Goal: Task Accomplishment & Management: Manage account settings

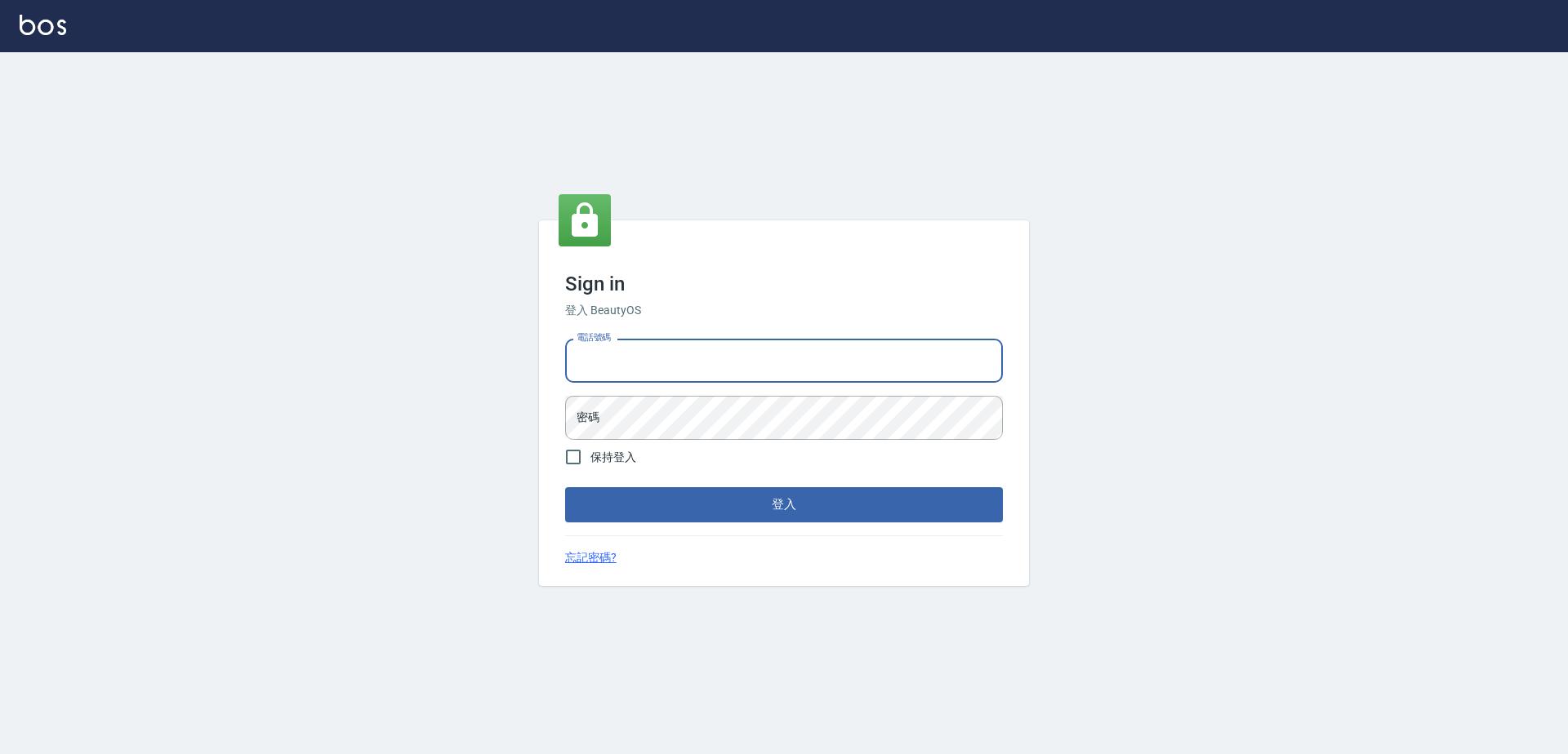
click at [742, 363] on input "電話號碼" at bounding box center [784, 361] width 438 height 44
type input "0923939755"
click at [565, 487] on button "登入" at bounding box center [784, 504] width 438 height 34
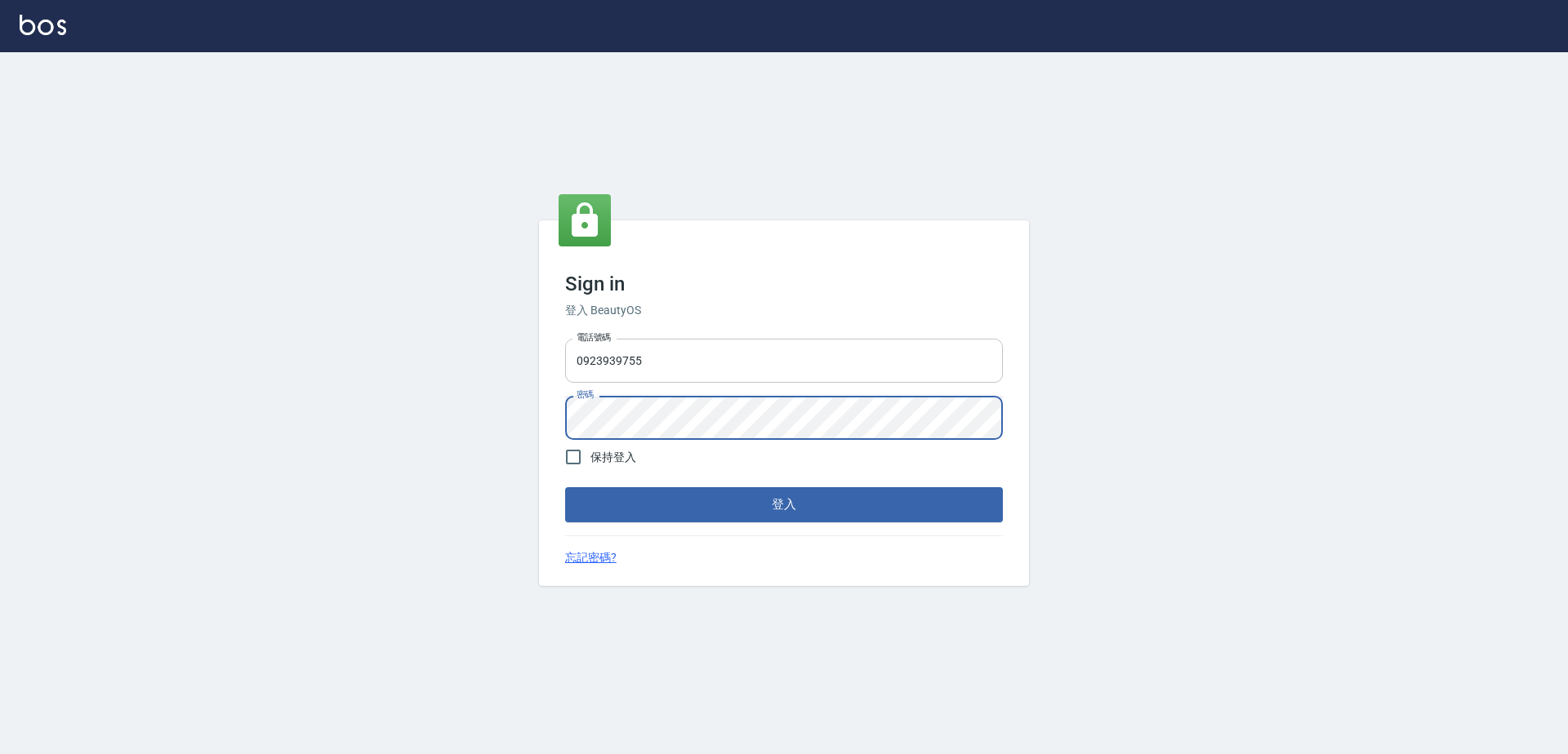
click at [565, 487] on button "登入" at bounding box center [784, 504] width 438 height 34
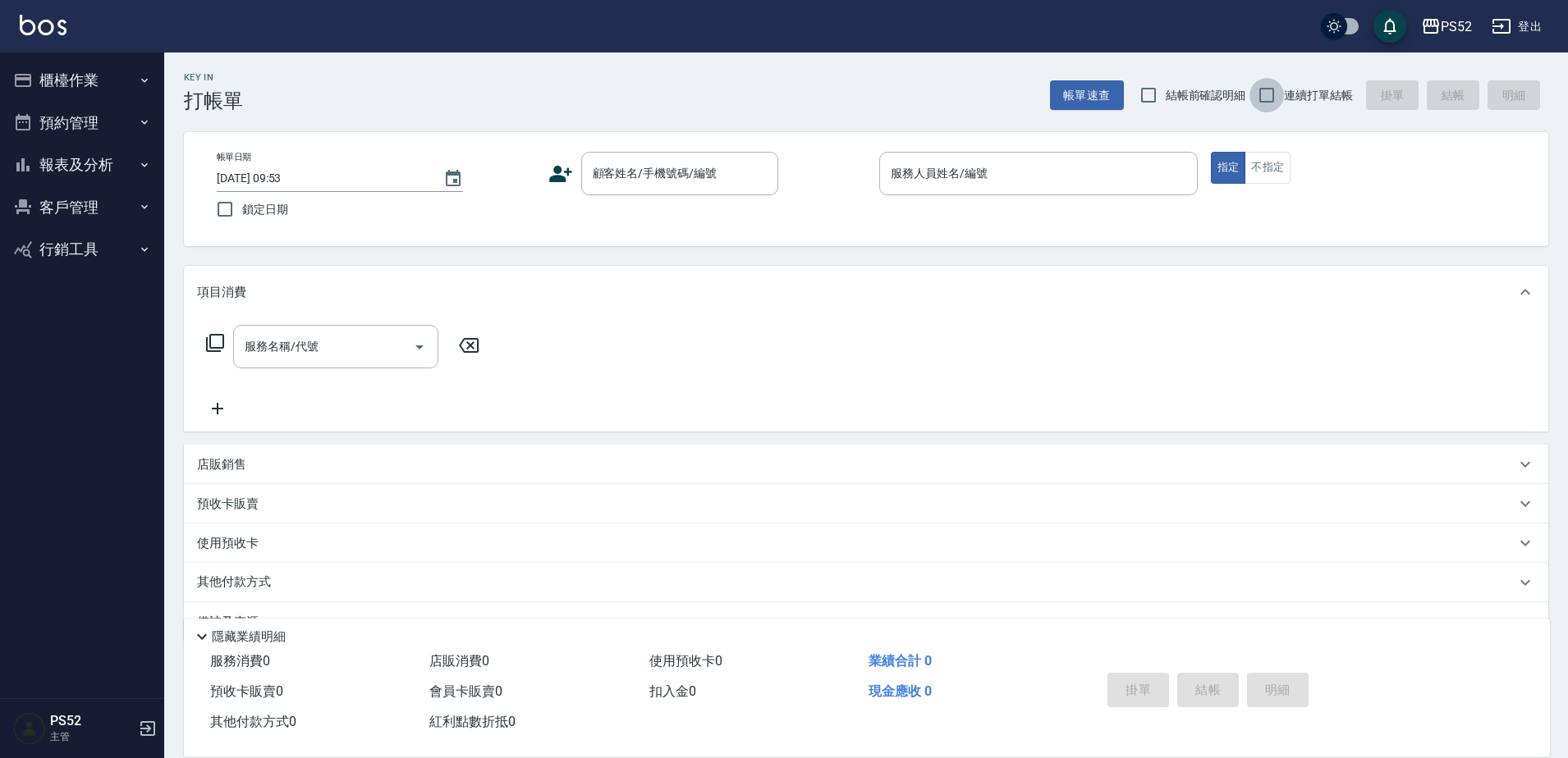
click at [1269, 84] on input "連續打單結帳" at bounding box center [1266, 95] width 35 height 35
checkbox input "true"
click at [137, 60] on button "櫃檯作業" at bounding box center [82, 81] width 151 height 43
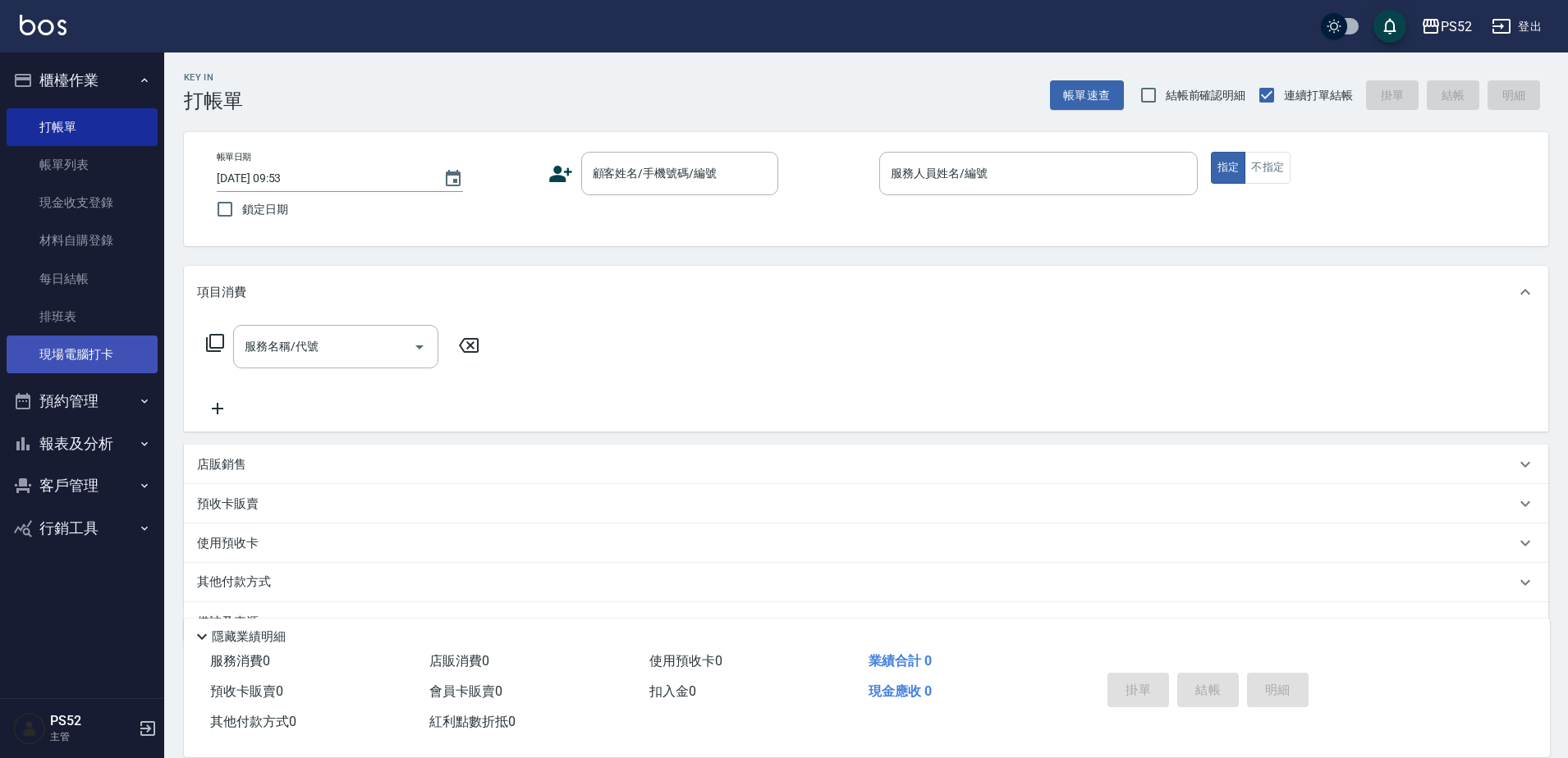
click at [98, 338] on link "現場電腦打卡" at bounding box center [82, 354] width 151 height 38
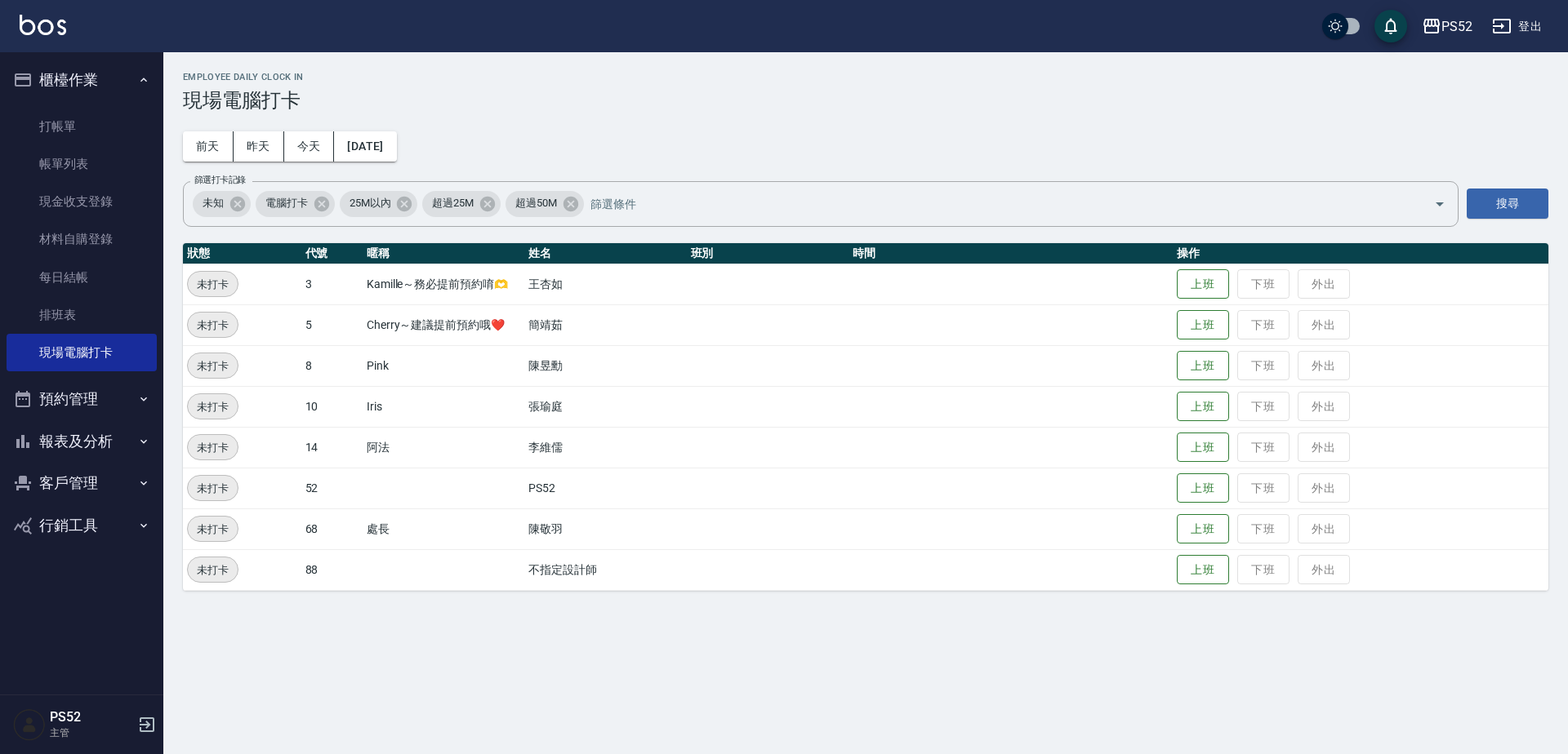
click at [1212, 299] on td "上班 下班 外出" at bounding box center [1361, 284] width 375 height 41
click at [1209, 278] on button "上班" at bounding box center [1202, 285] width 52 height 28
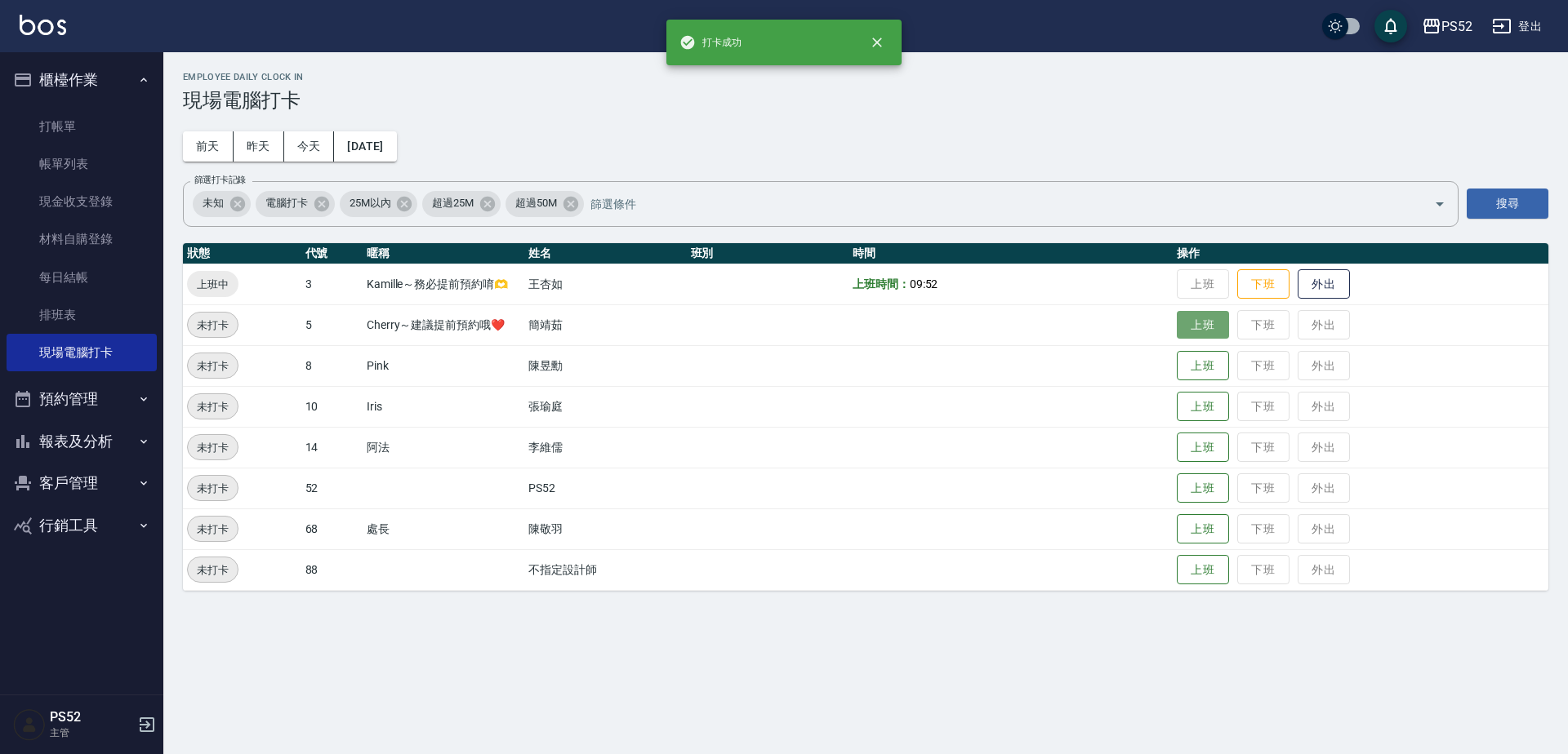
click at [1217, 325] on button "上班" at bounding box center [1202, 325] width 52 height 28
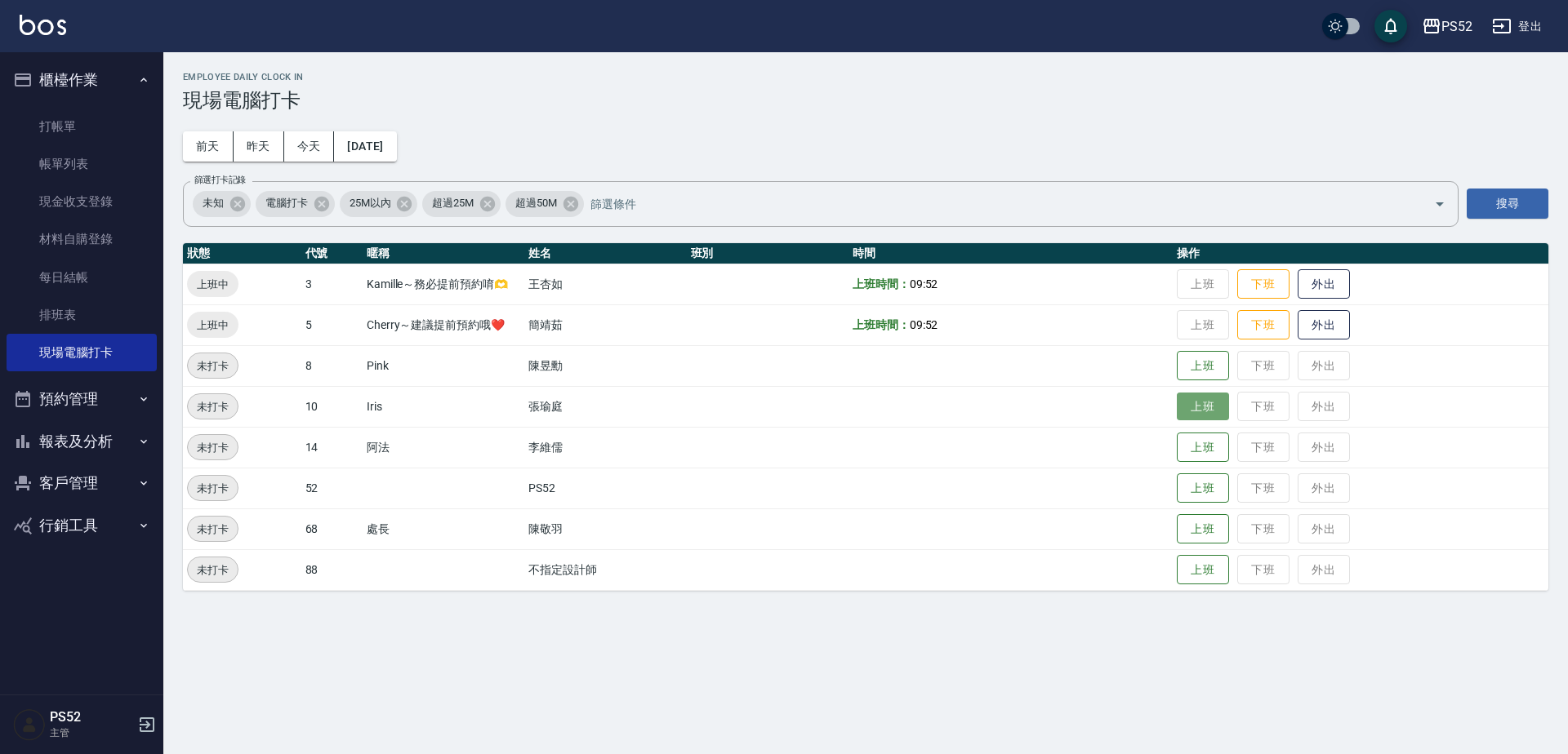
click at [1205, 404] on button "上班" at bounding box center [1202, 407] width 52 height 28
click at [92, 411] on button "預約管理" at bounding box center [81, 399] width 150 height 42
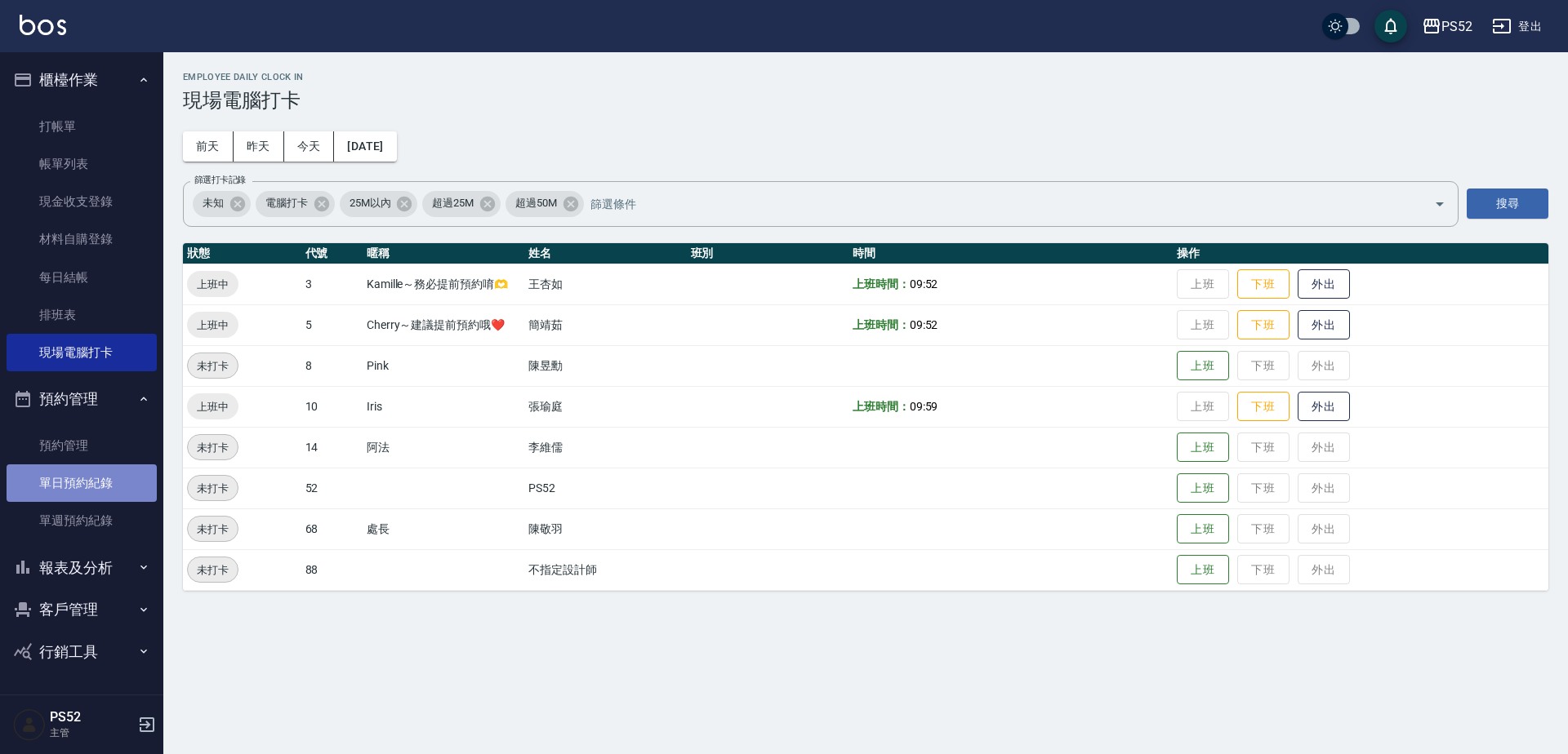
click at [122, 487] on link "單日預約紀錄" at bounding box center [81, 483] width 150 height 38
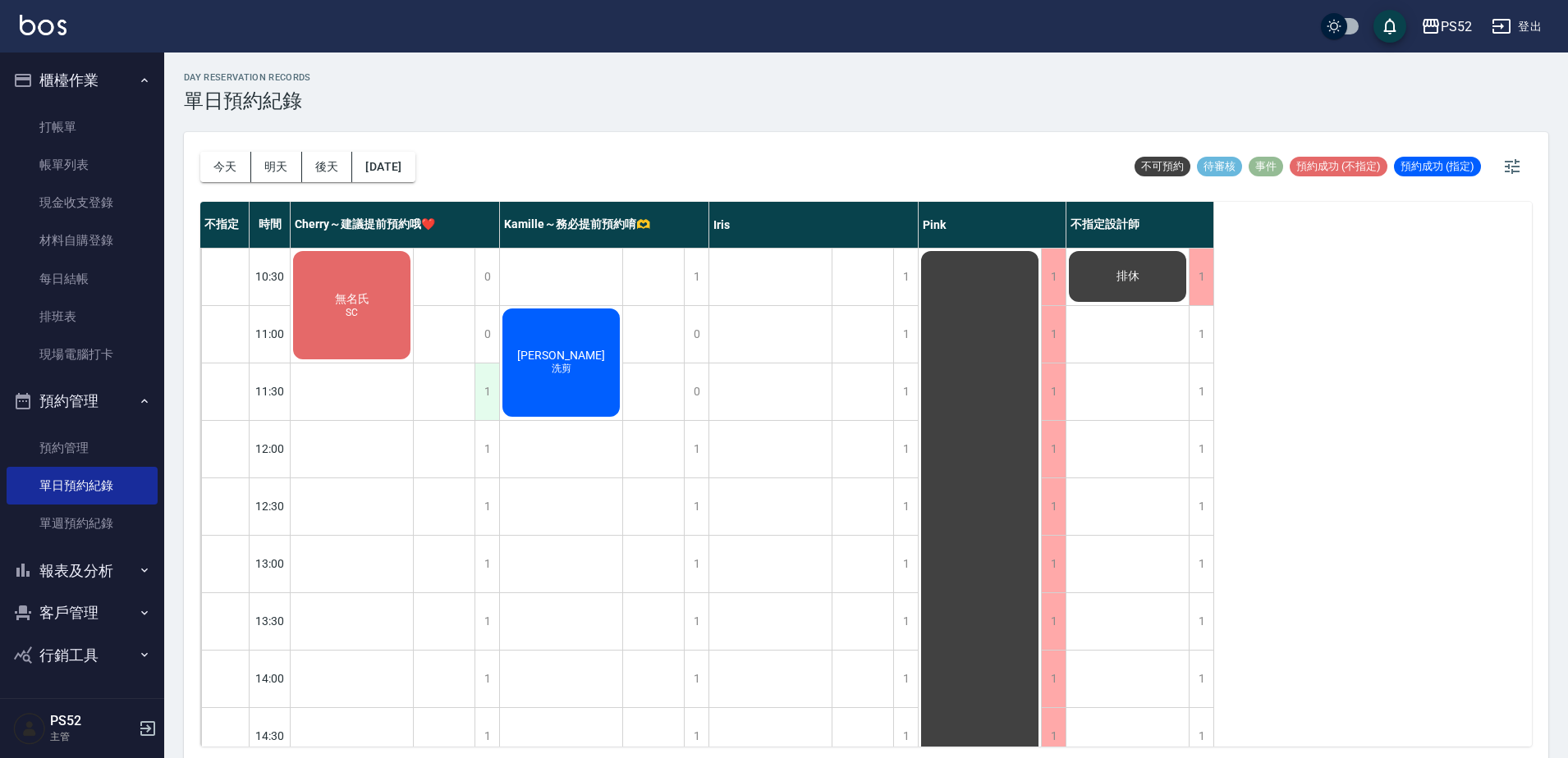
click at [493, 404] on div "1" at bounding box center [487, 391] width 25 height 57
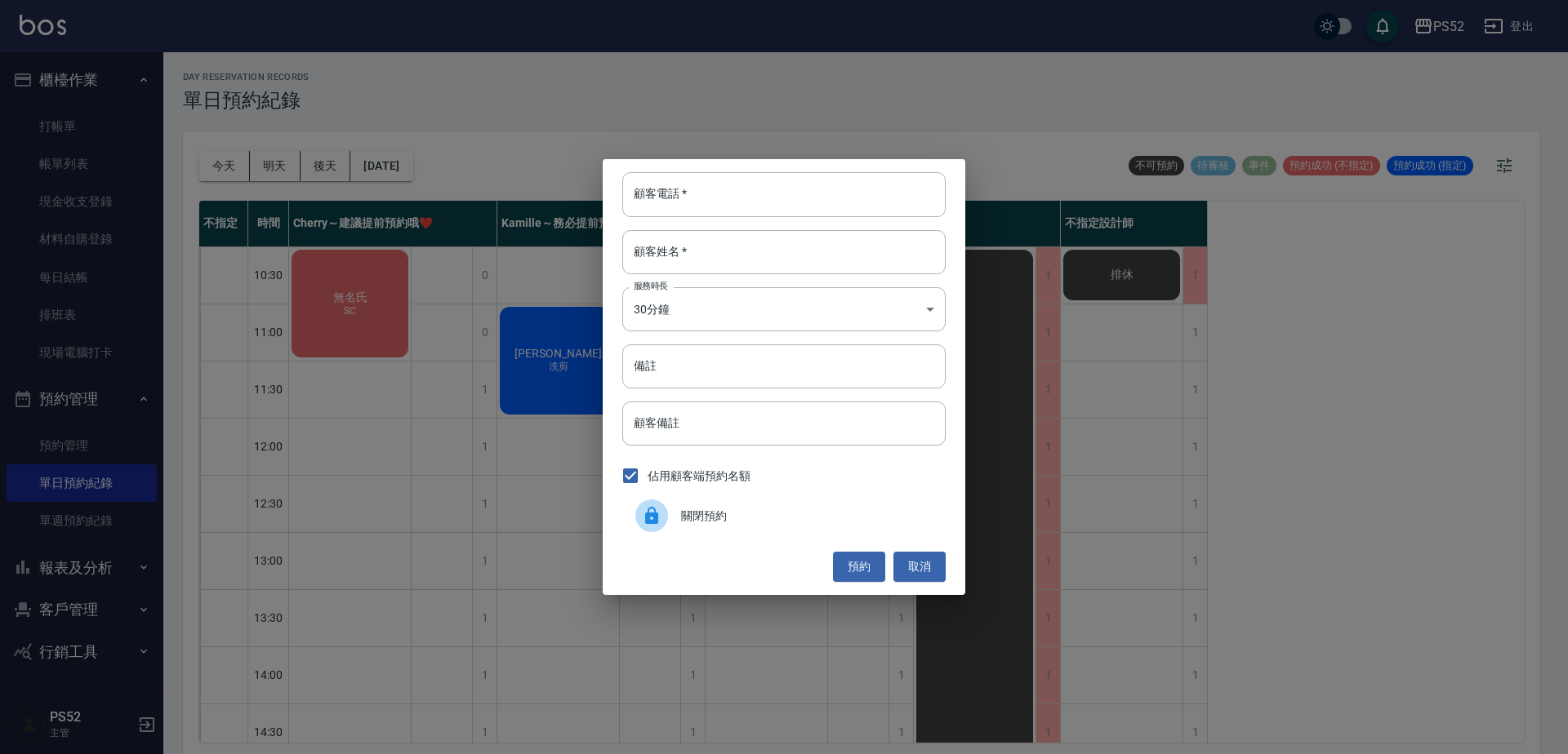
click at [702, 510] on span "關閉預約" at bounding box center [806, 515] width 251 height 17
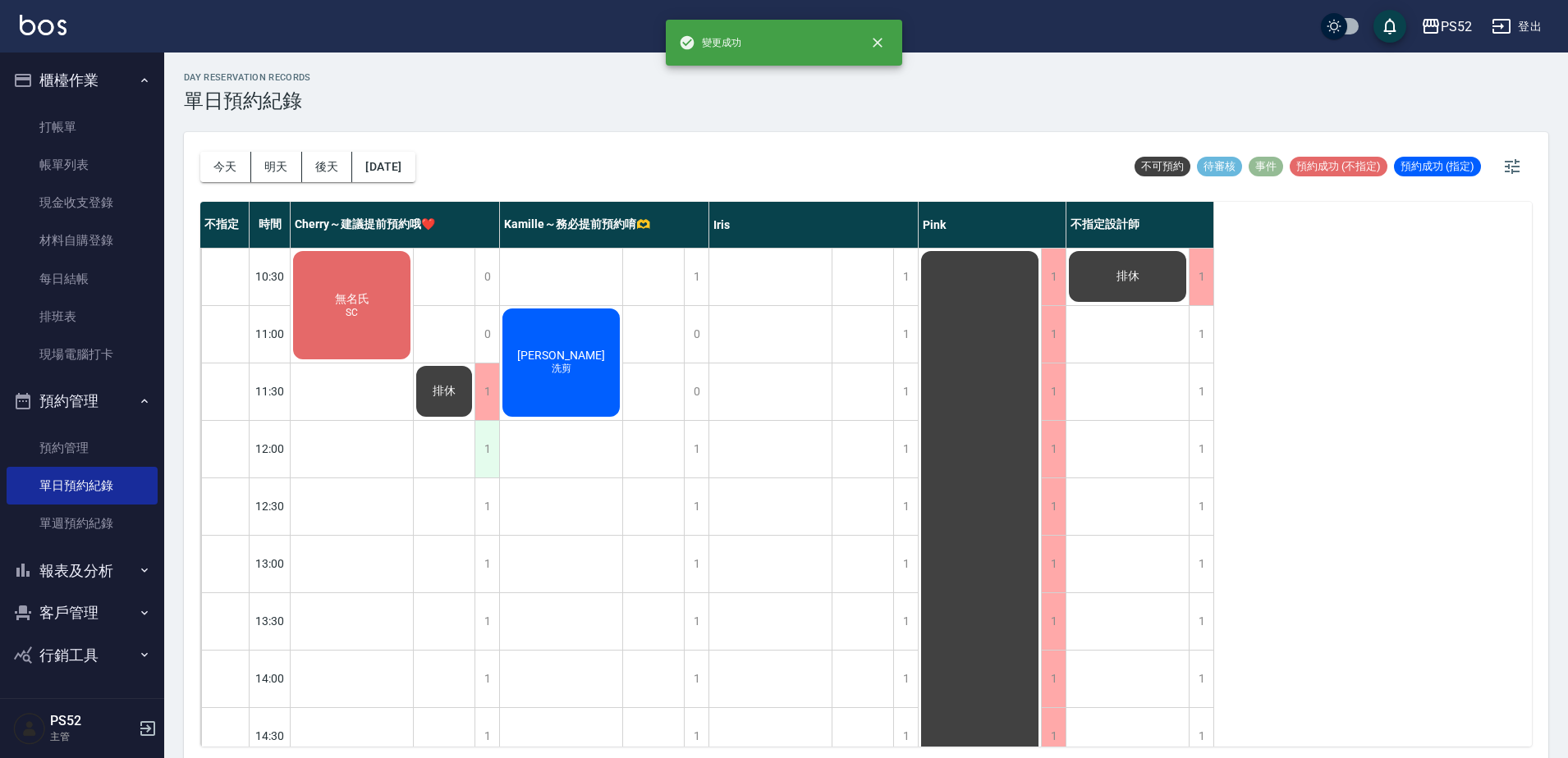
click at [491, 451] on div "1" at bounding box center [487, 449] width 25 height 57
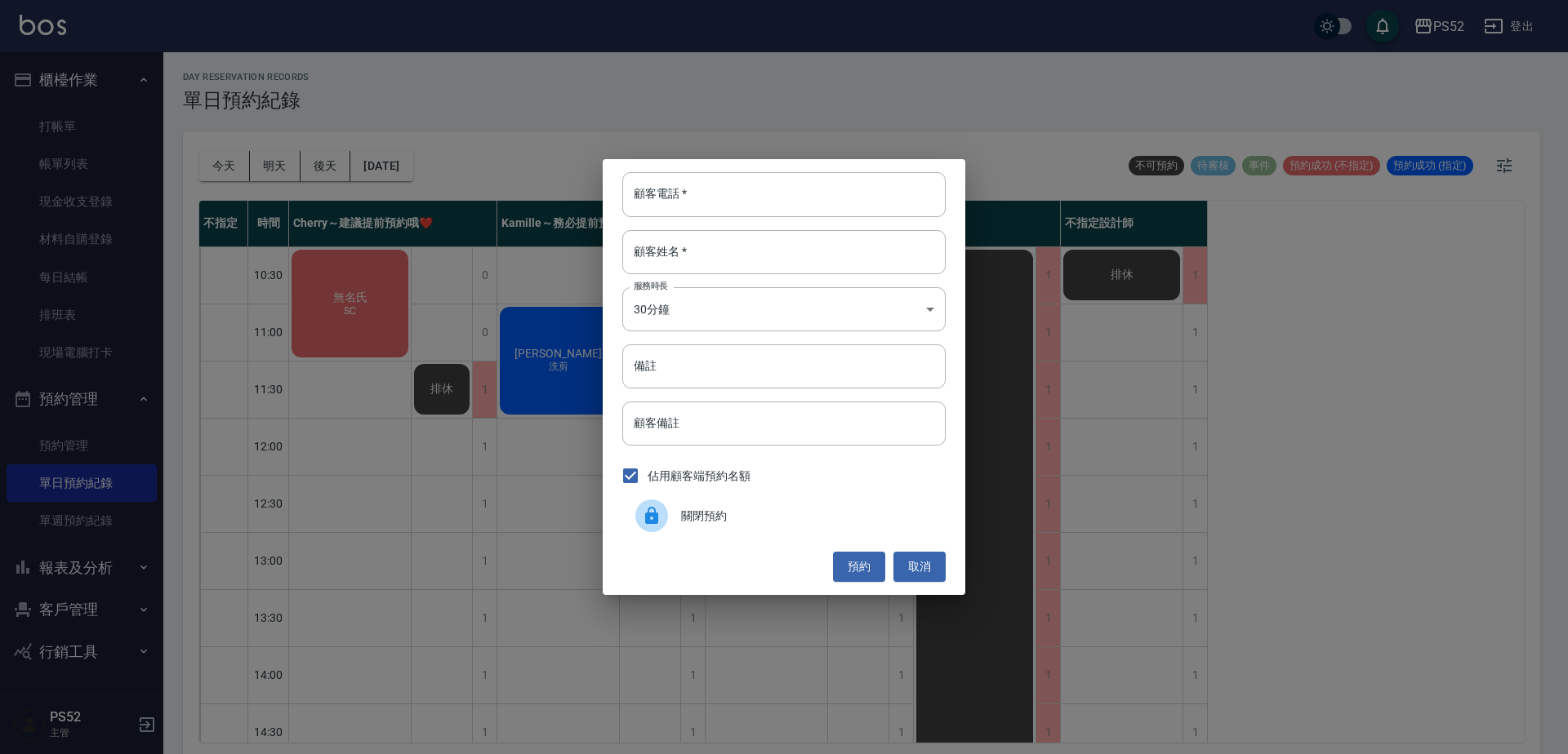
click at [701, 522] on span "關閉預約" at bounding box center [806, 515] width 251 height 17
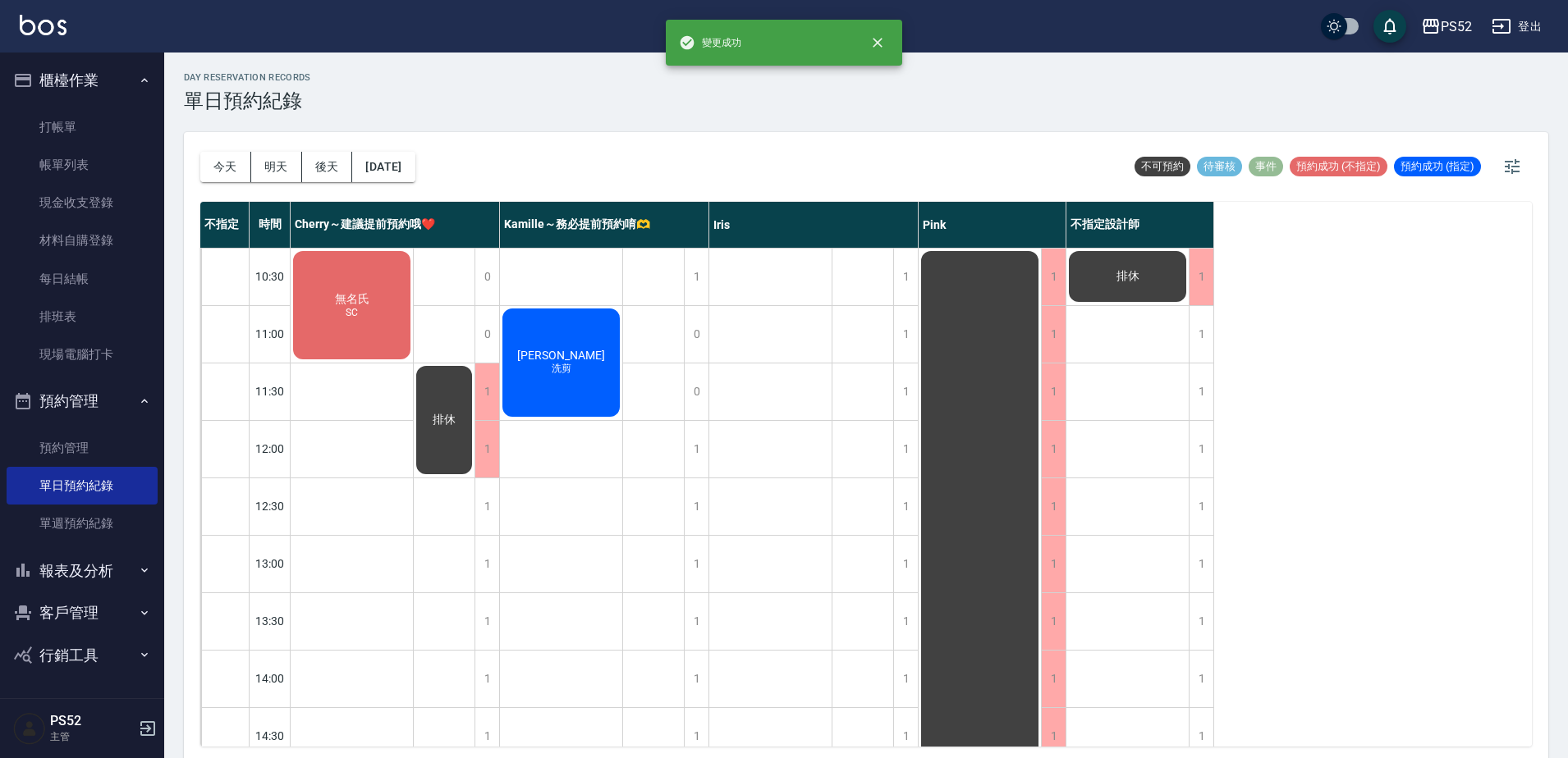
click at [475, 510] on div "1" at bounding box center [487, 507] width 25 height 57
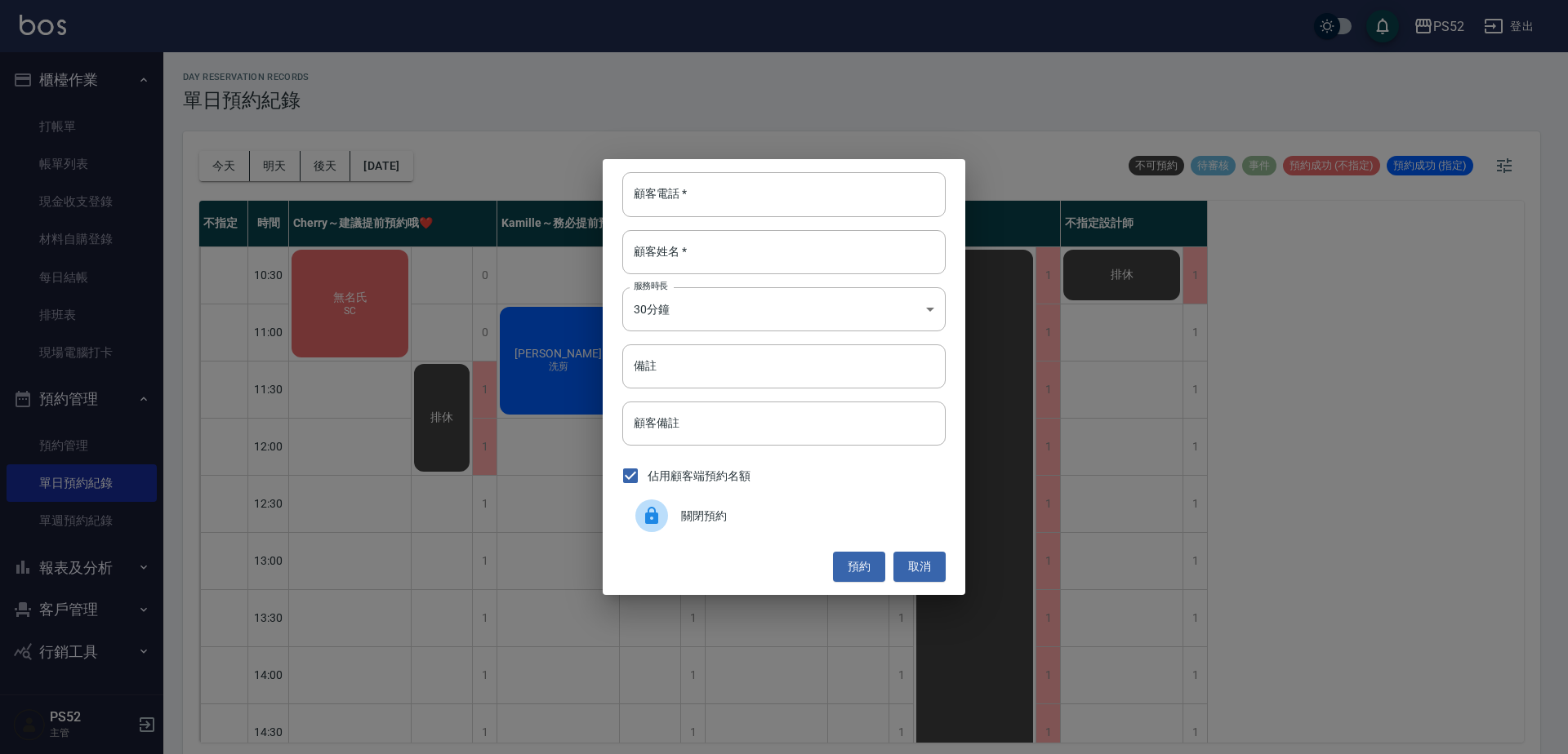
click at [716, 521] on span "關閉預約" at bounding box center [806, 515] width 251 height 17
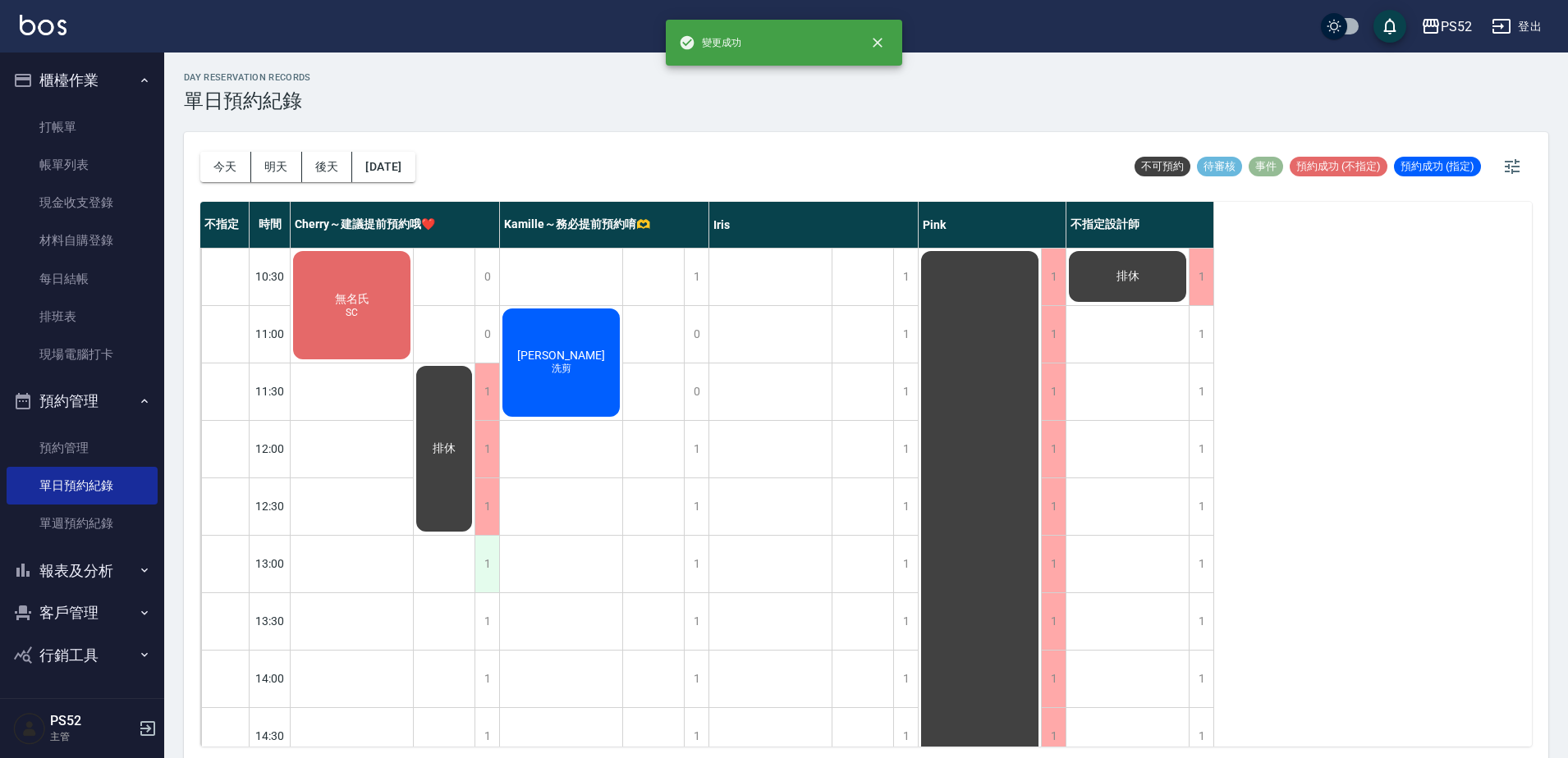
click at [485, 590] on div "1" at bounding box center [487, 564] width 25 height 57
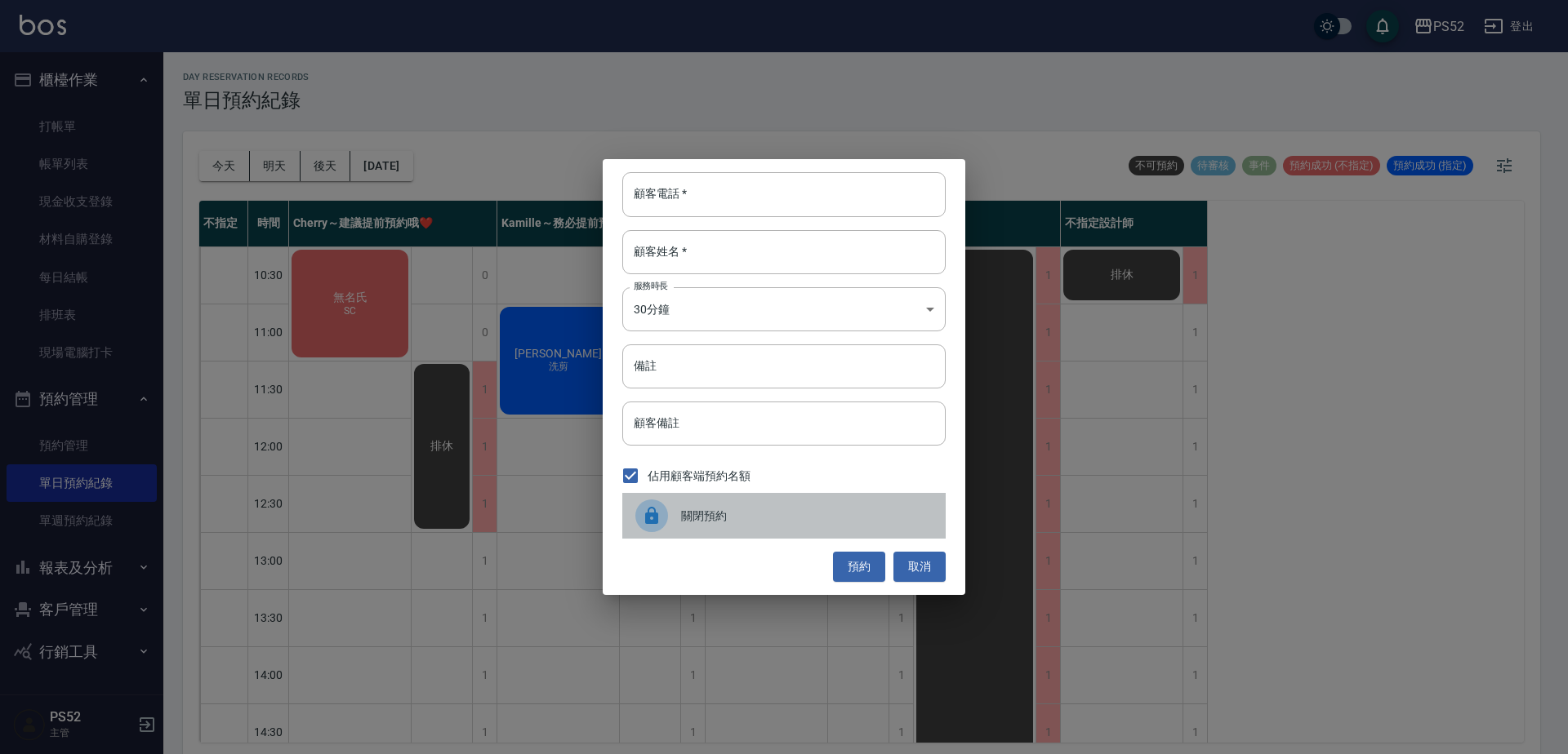
click at [722, 525] on div "關閉預約" at bounding box center [784, 516] width 323 height 46
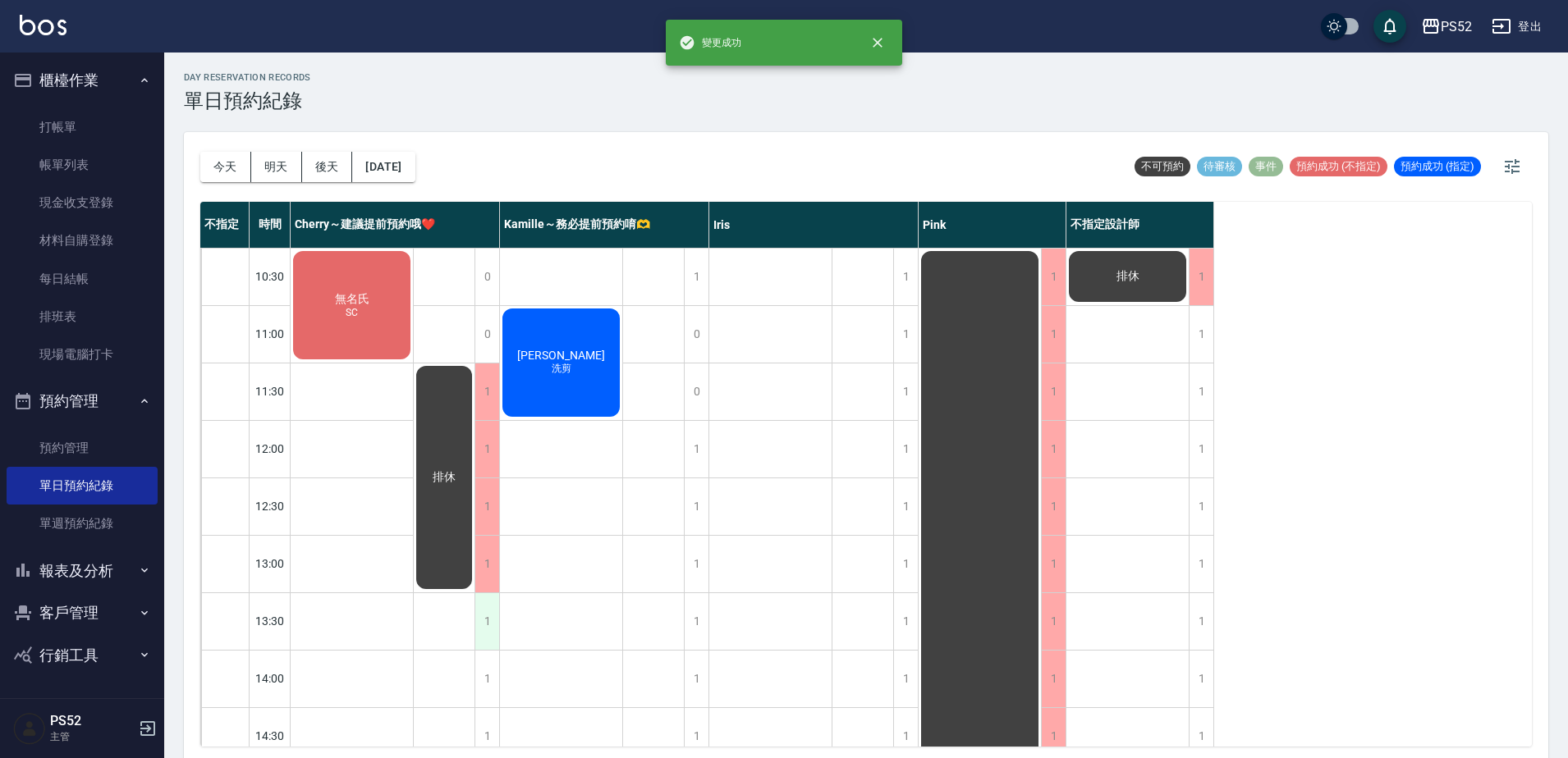
click at [492, 646] on div "1" at bounding box center [487, 622] width 25 height 57
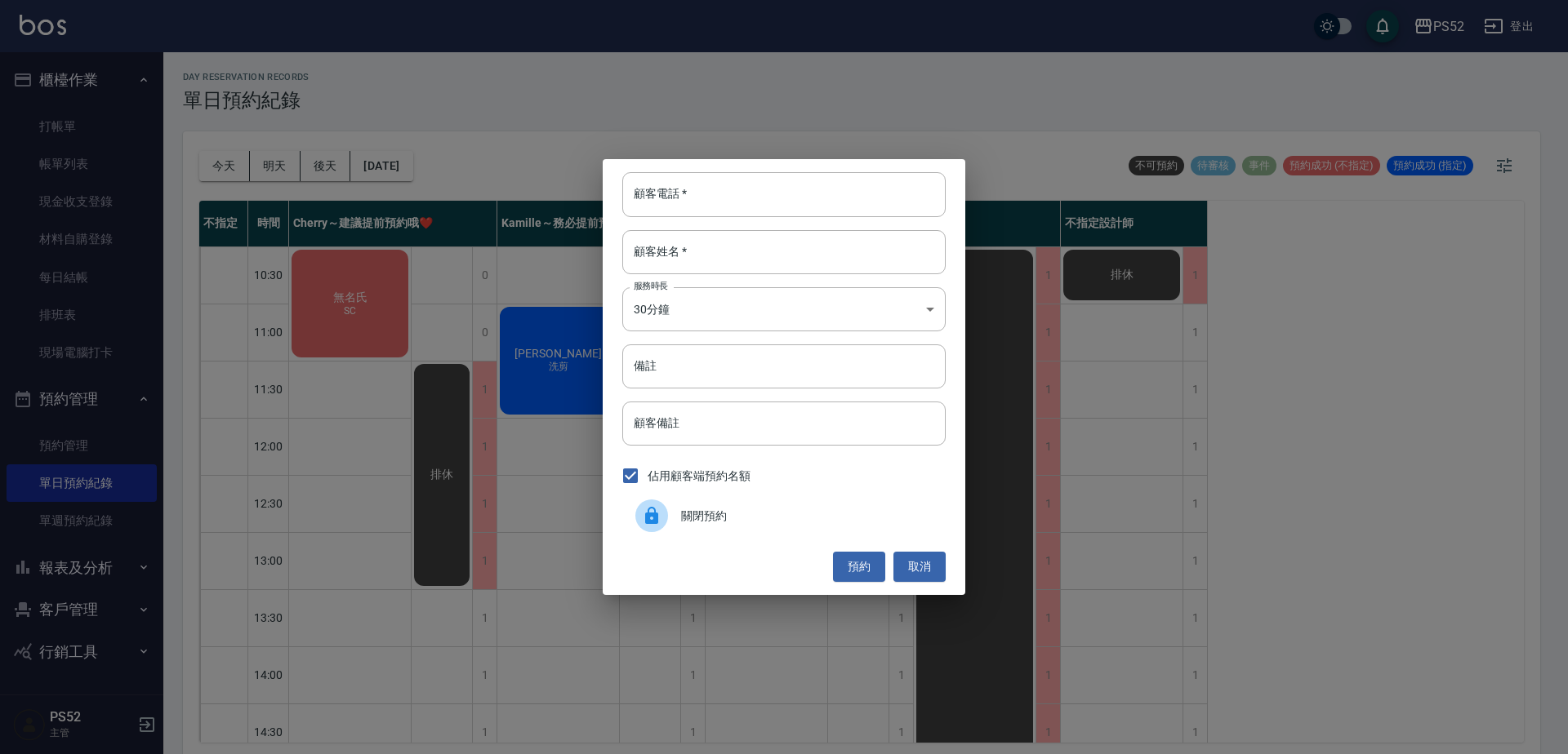
click at [766, 516] on span "關閉預約" at bounding box center [806, 515] width 251 height 17
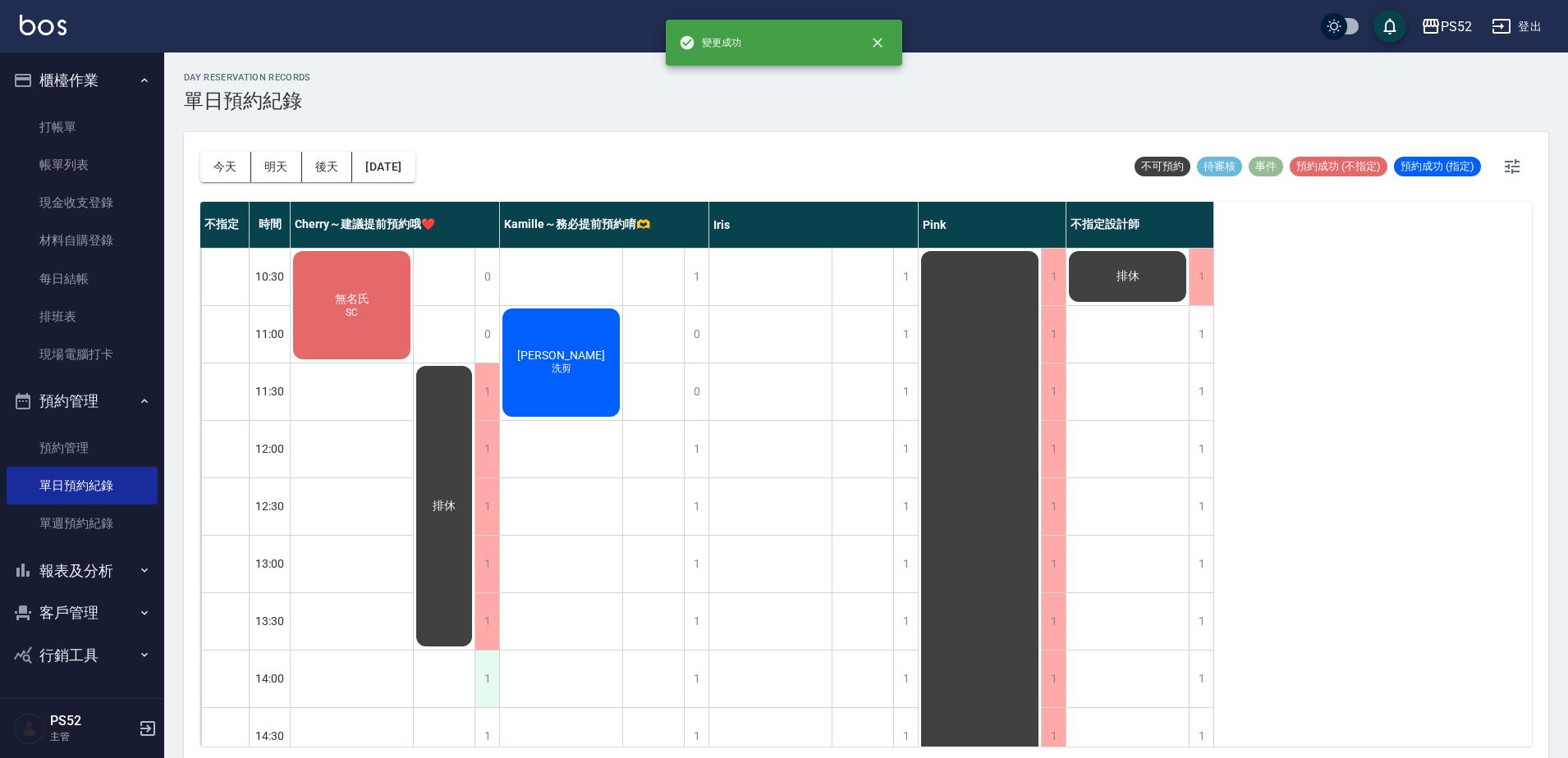
click at [490, 669] on div "1" at bounding box center [487, 679] width 25 height 57
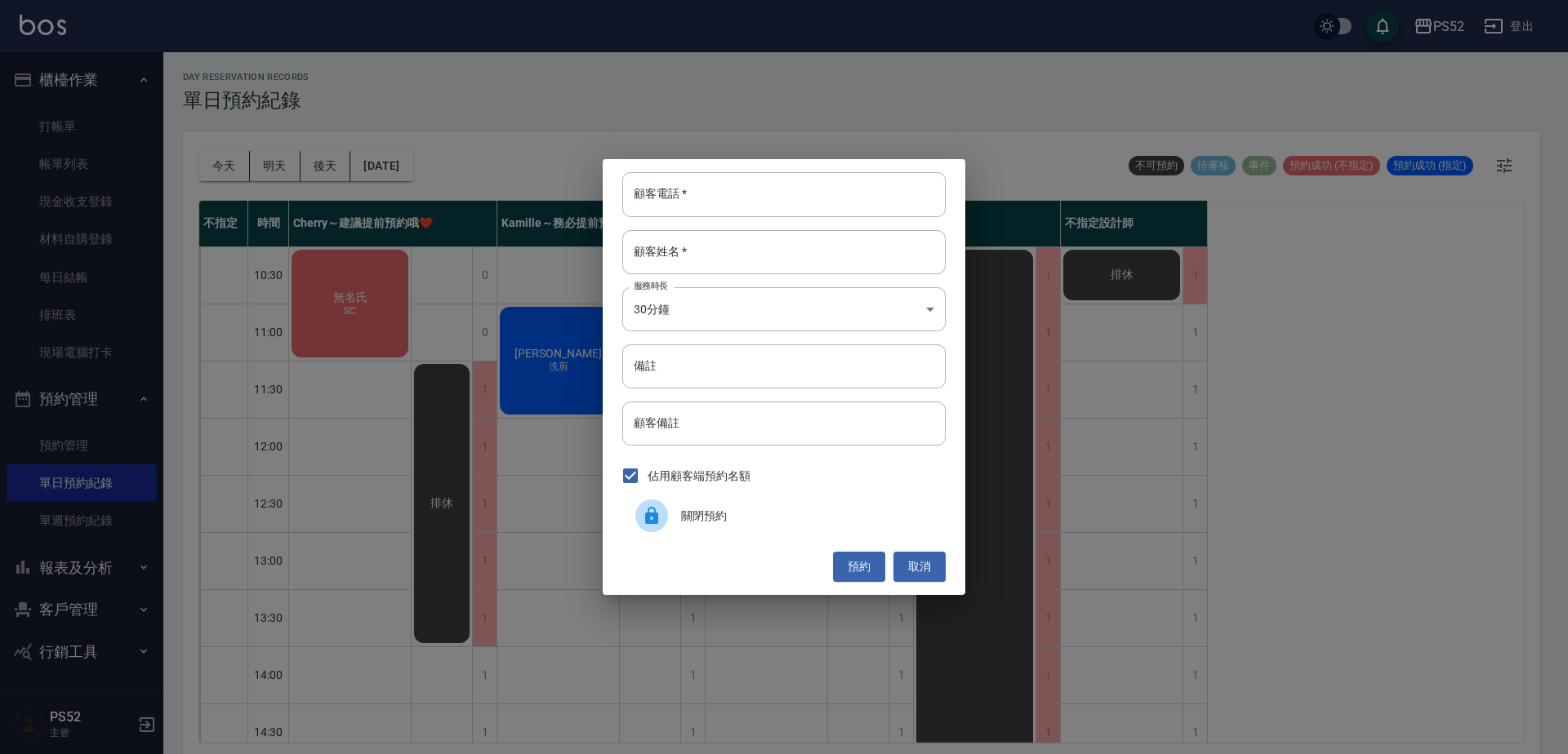
click at [728, 536] on div "關閉預約" at bounding box center [784, 516] width 323 height 46
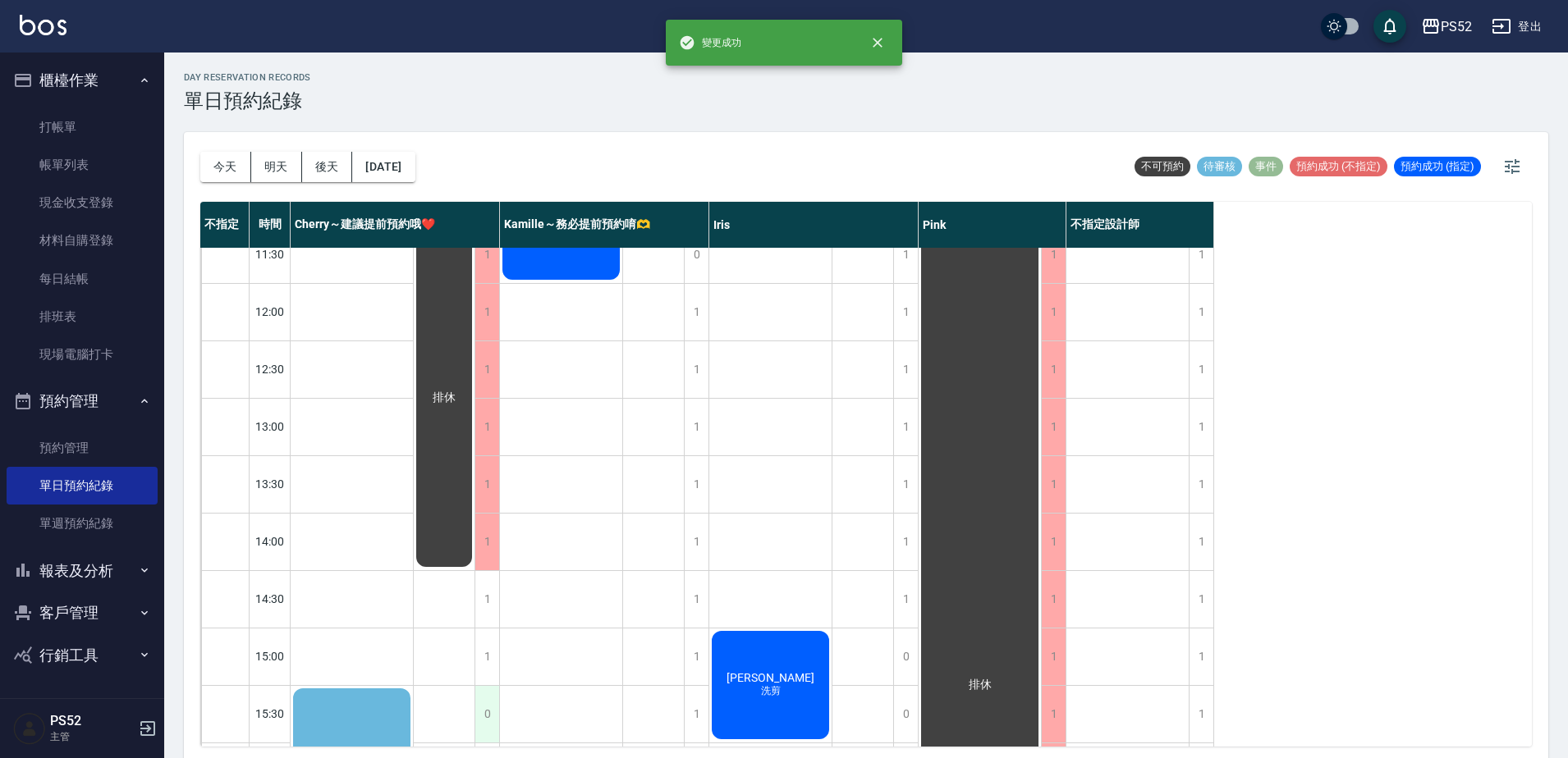
scroll to position [246, 0]
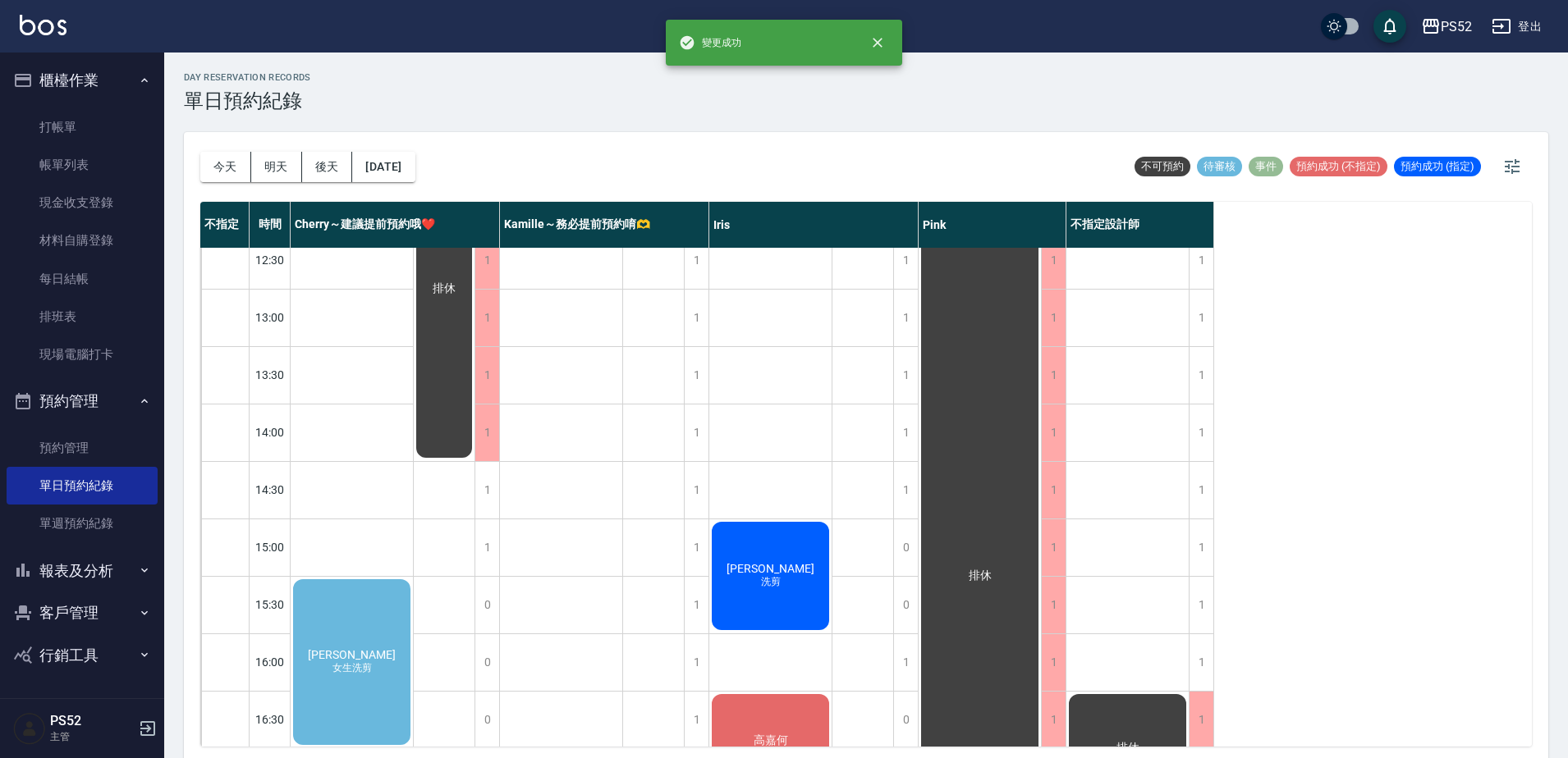
click at [321, 636] on div "[PERSON_NAME]洗剪" at bounding box center [352, 661] width 122 height 171
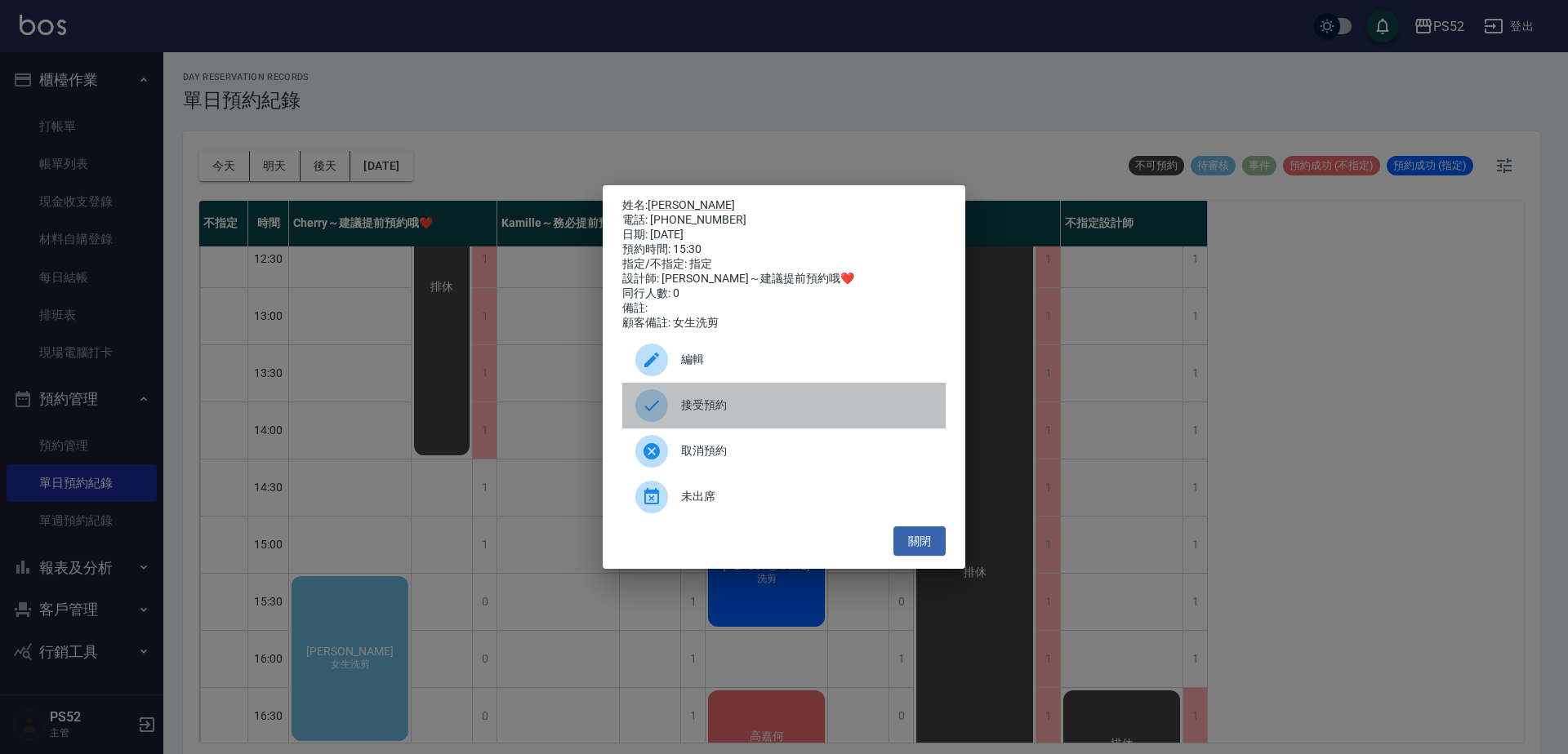
click at [749, 414] on span "接受預約" at bounding box center [806, 404] width 251 height 17
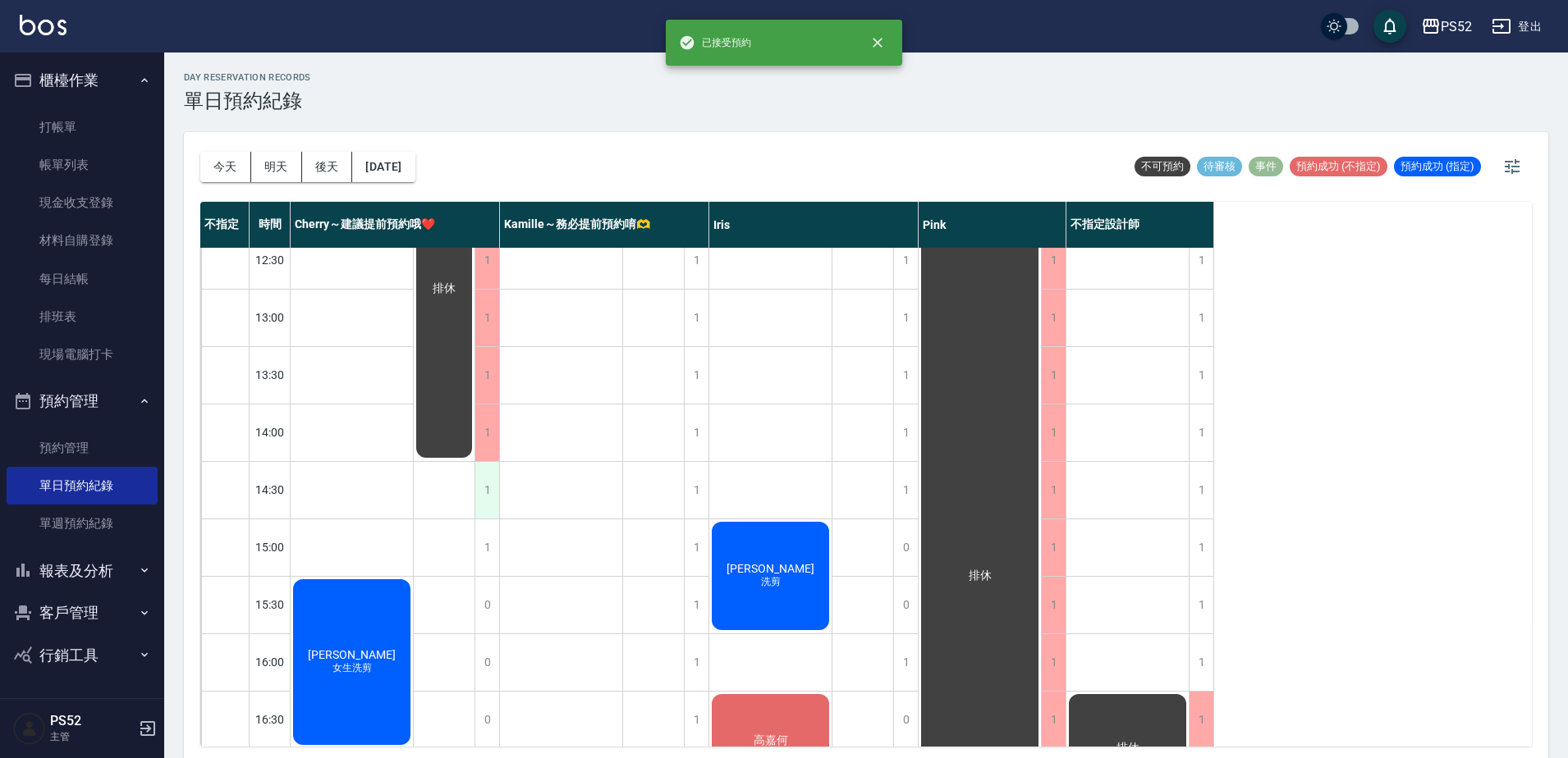
click at [493, 496] on div "1" at bounding box center [487, 491] width 25 height 57
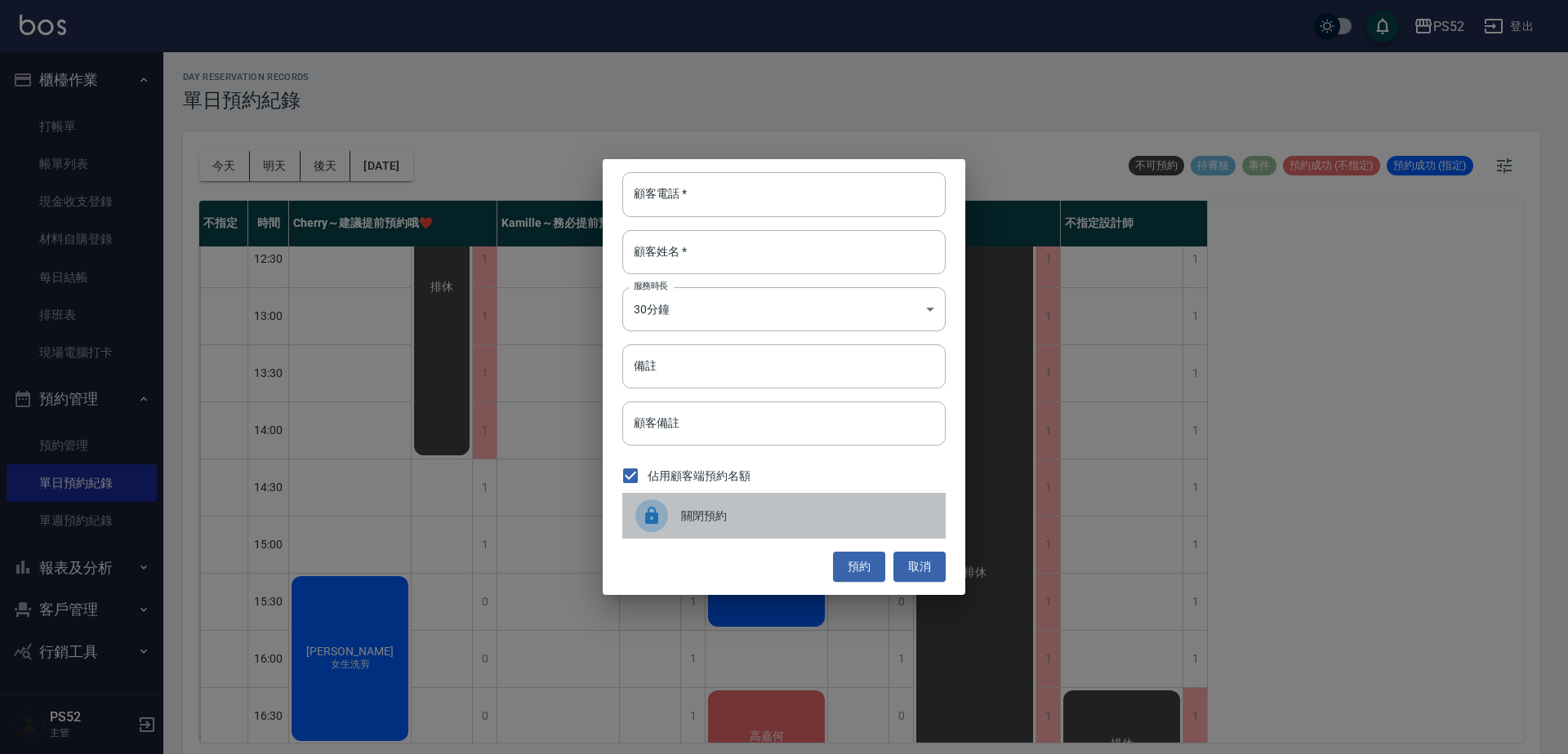
click at [765, 517] on span "關閉預約" at bounding box center [806, 515] width 251 height 17
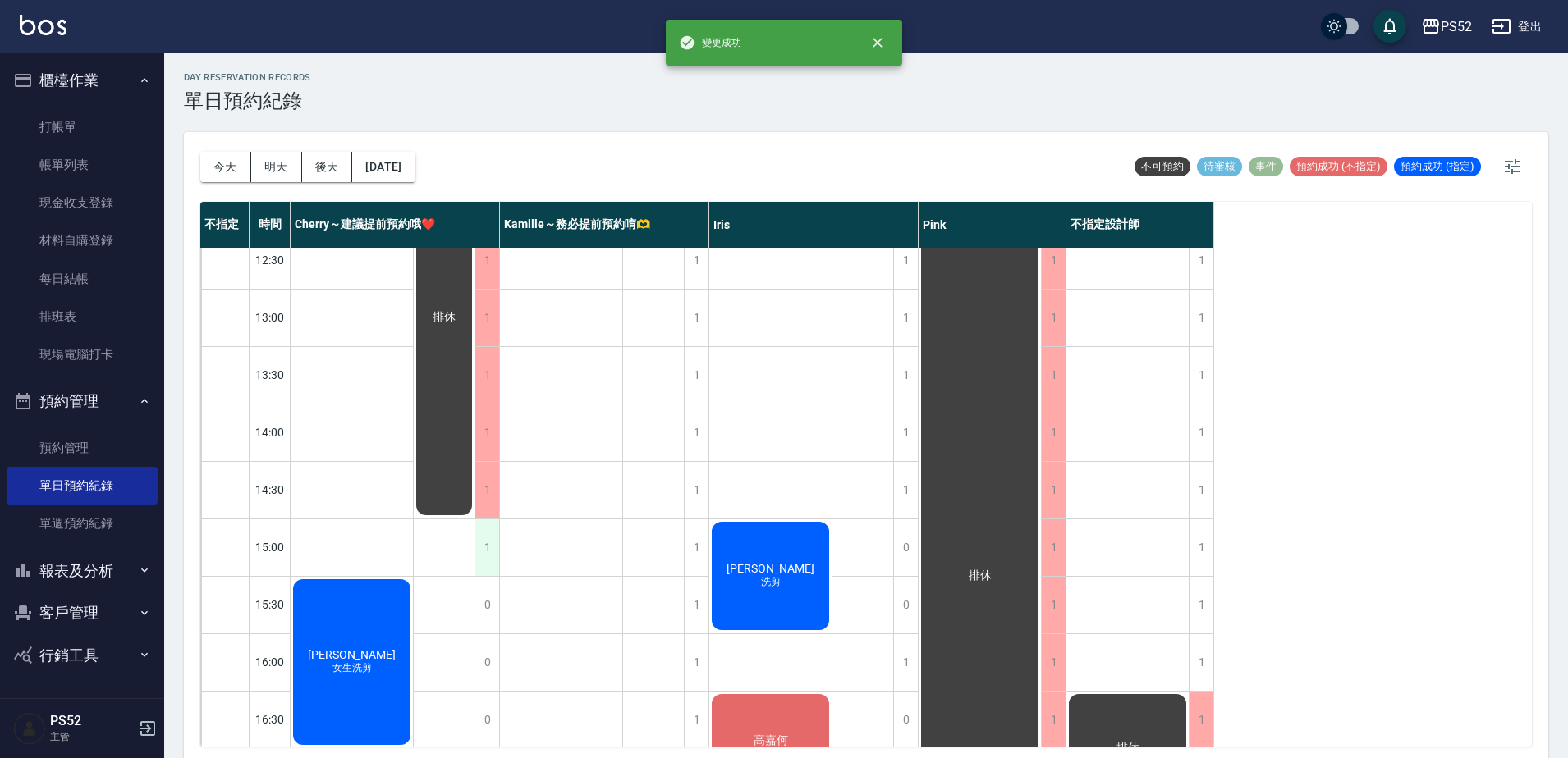
click at [484, 549] on div "1" at bounding box center [487, 548] width 25 height 57
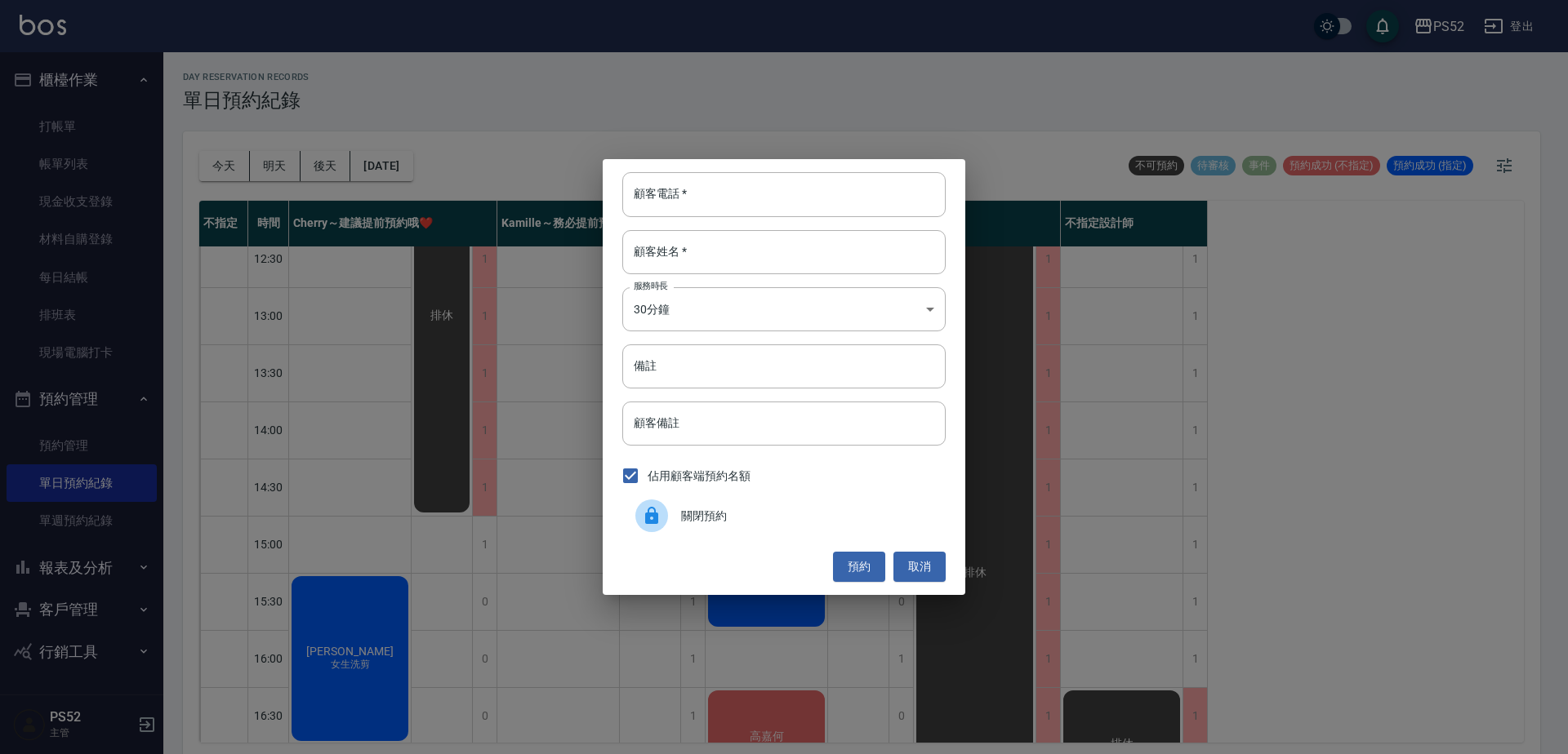
click at [765, 528] on div "關閉預約" at bounding box center [784, 516] width 323 height 46
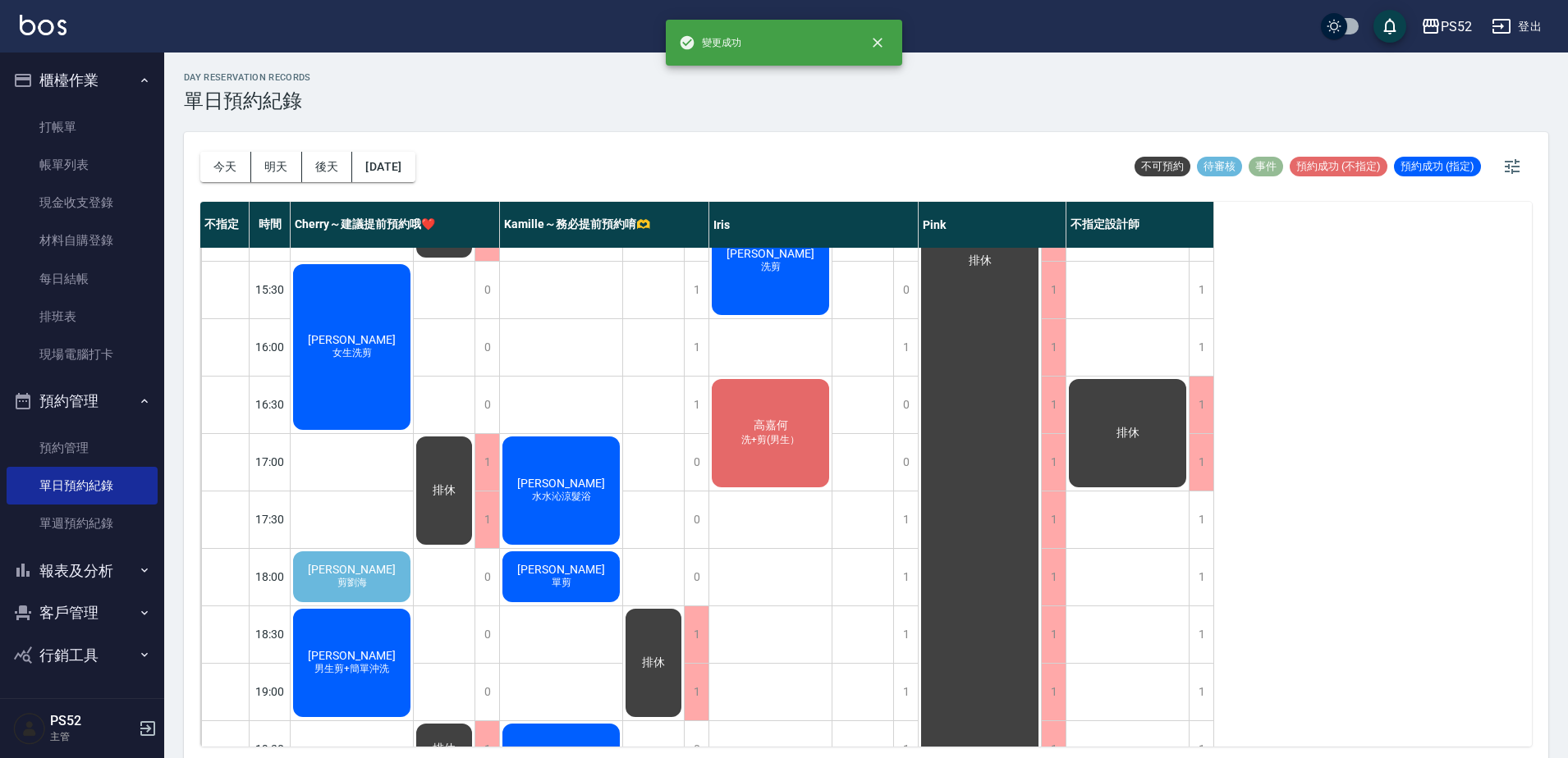
scroll to position [575, 0]
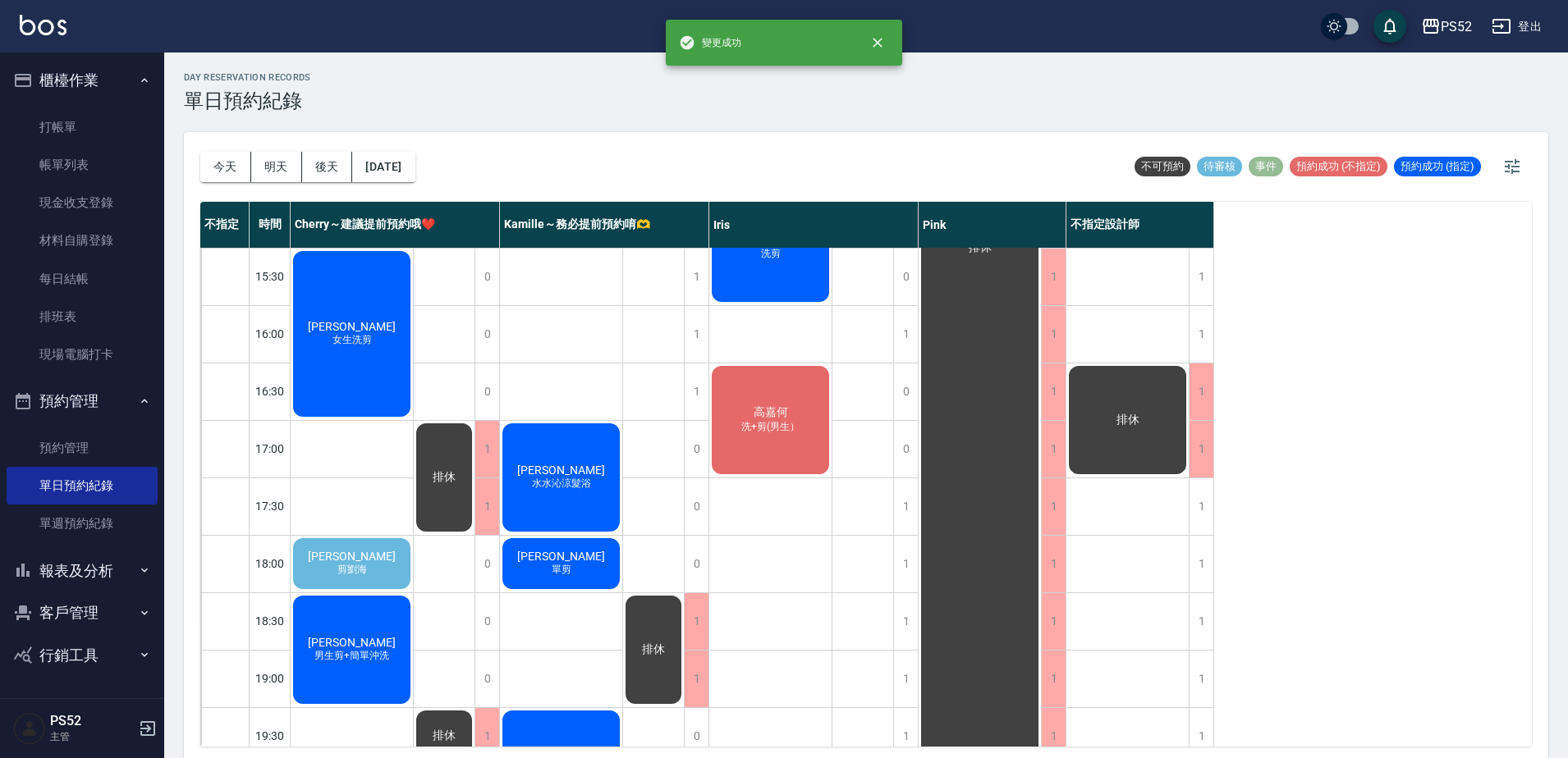
click at [339, 566] on span "剪劉海" at bounding box center [352, 570] width 36 height 14
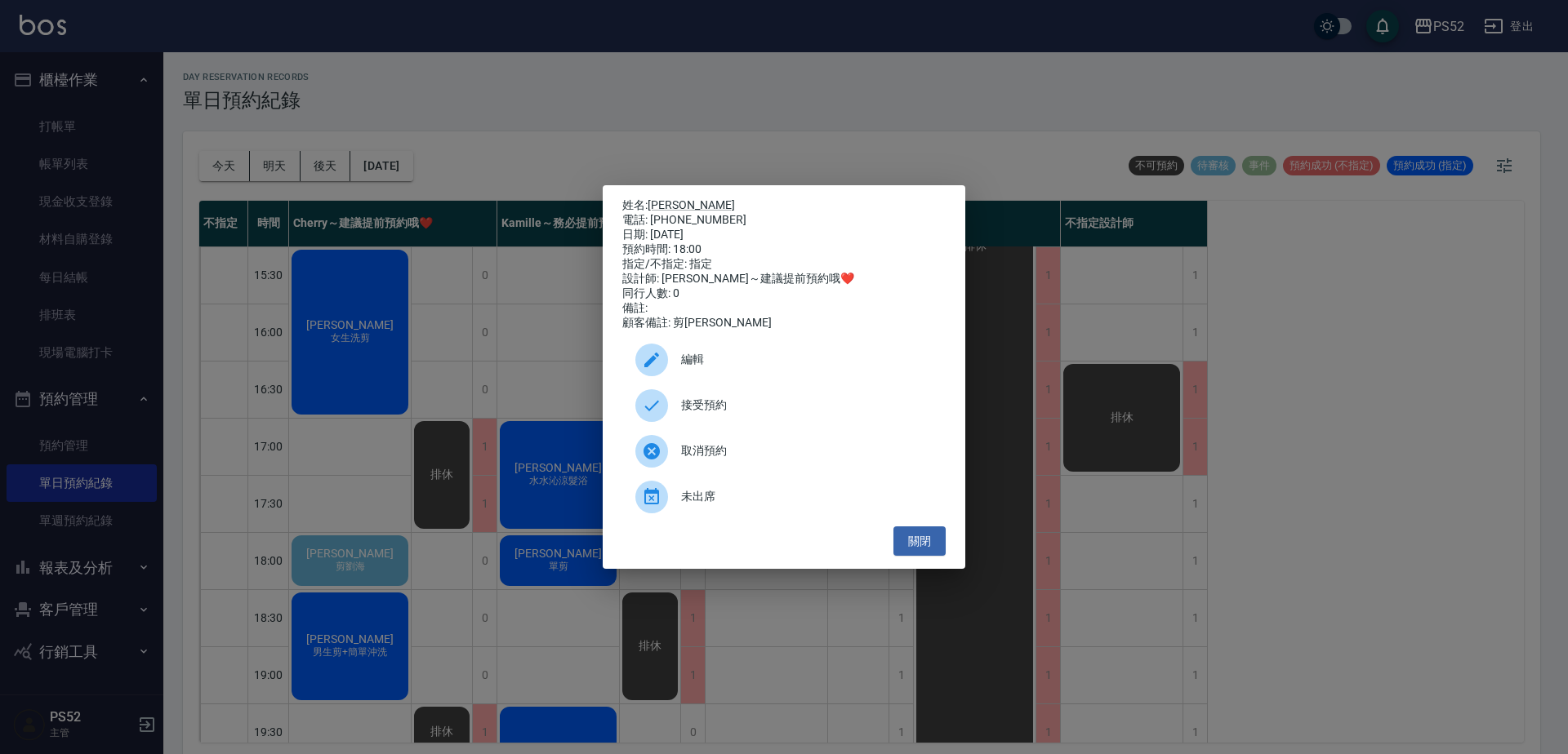
click at [779, 396] on div "接受預約" at bounding box center [784, 406] width 323 height 46
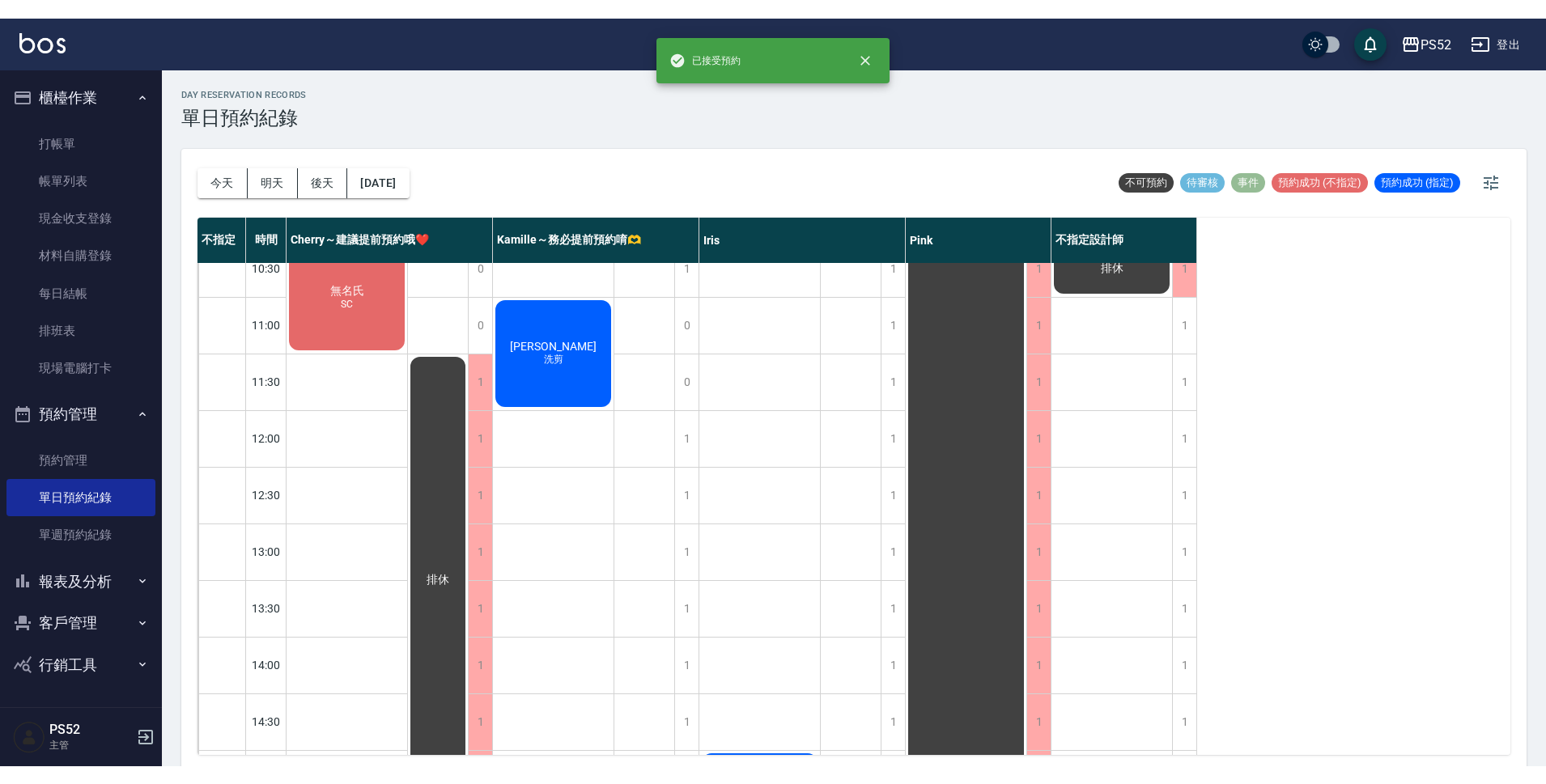
scroll to position [0, 0]
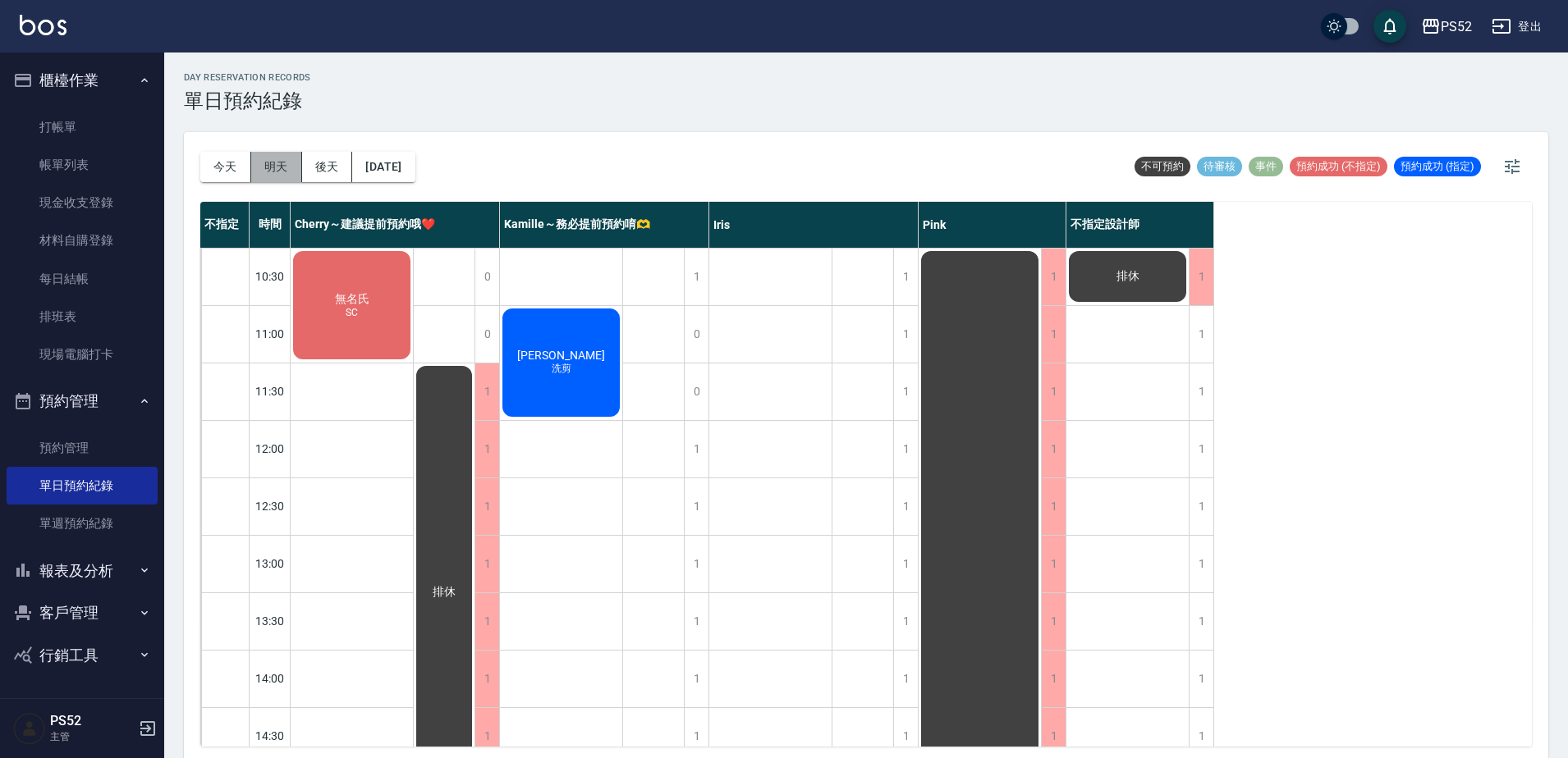
click at [258, 168] on button "明天" at bounding box center [276, 166] width 50 height 30
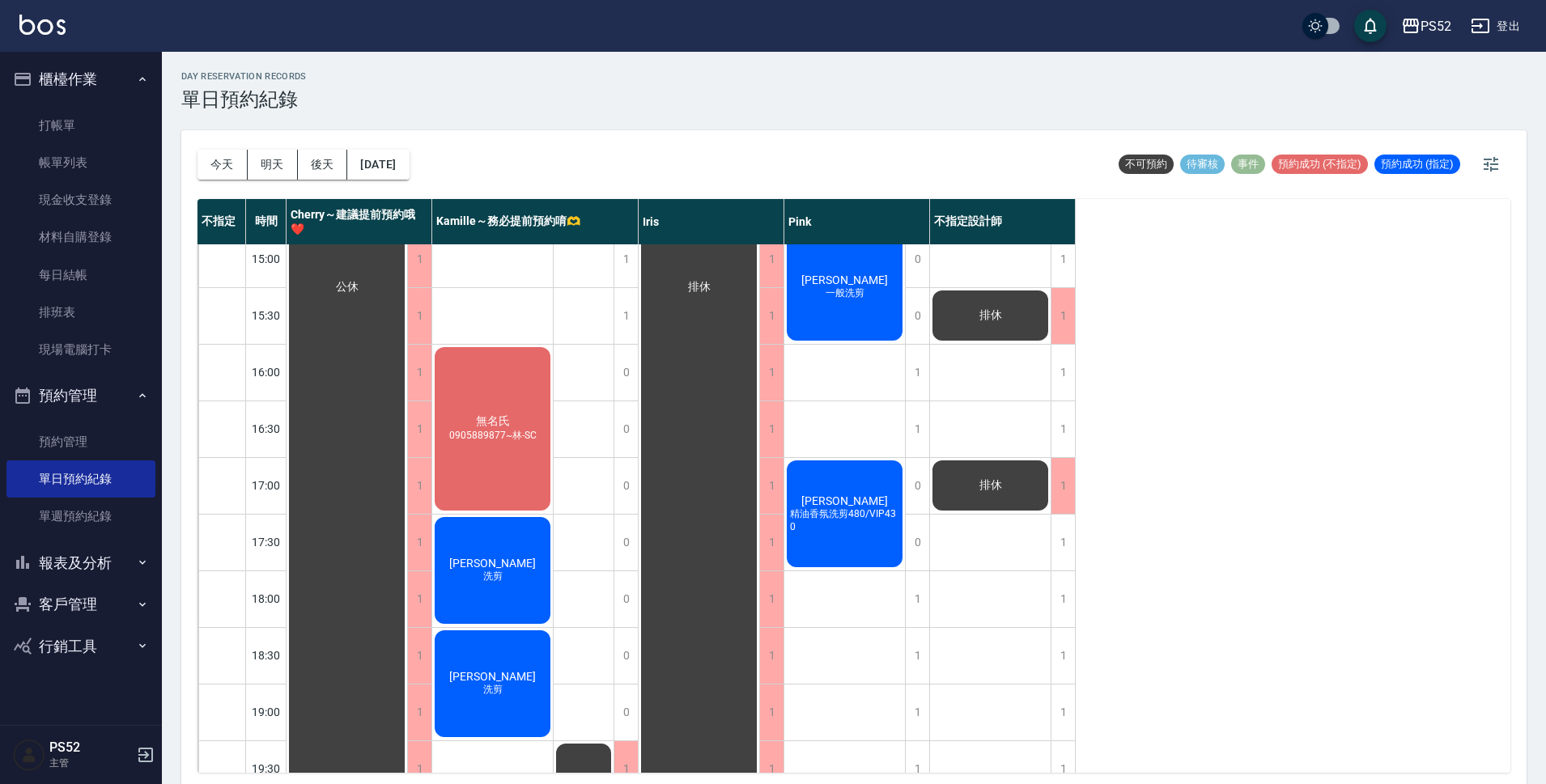
scroll to position [619, 0]
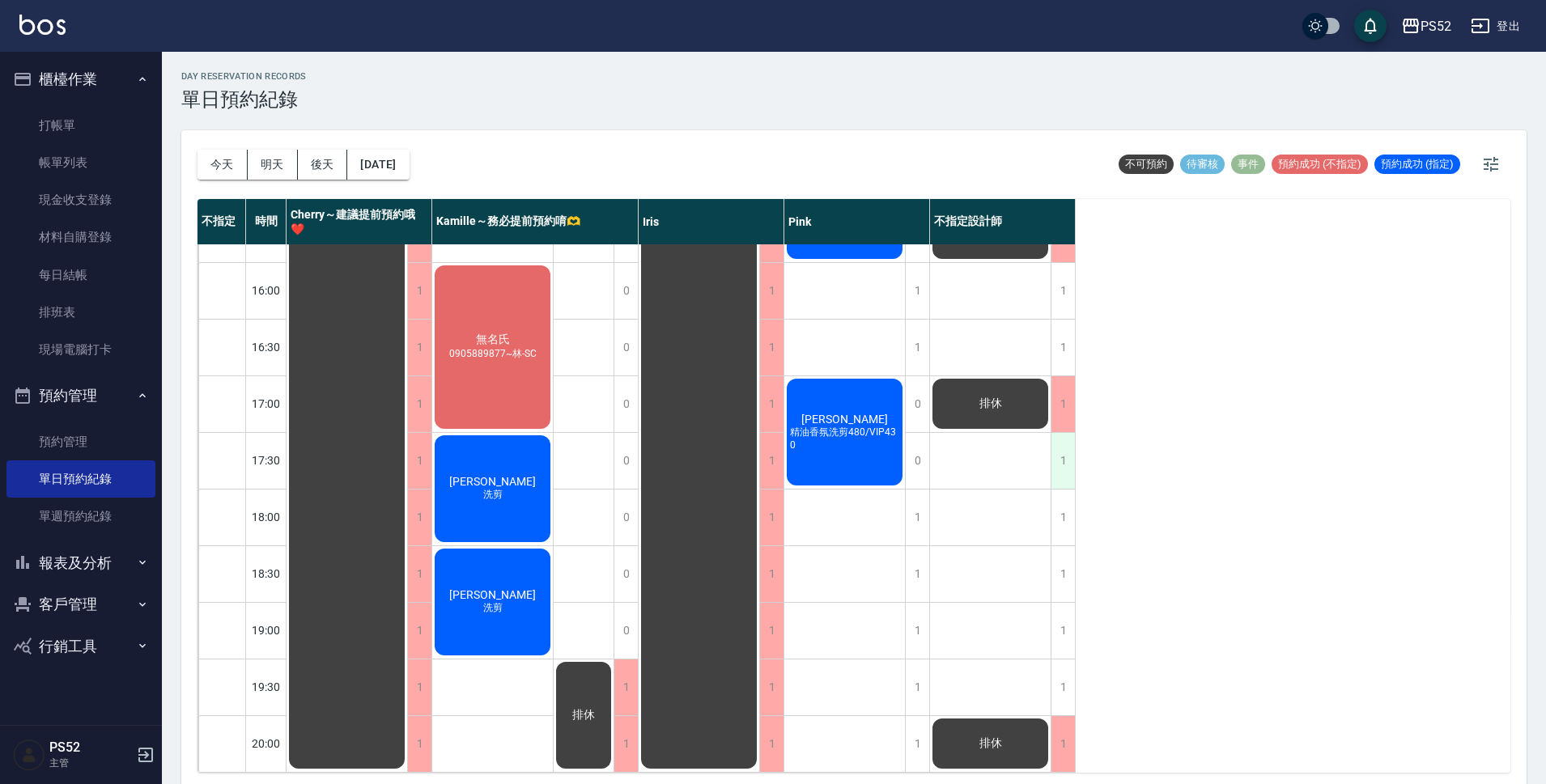
click at [1069, 459] on div "1" at bounding box center [1063, 461] width 24 height 56
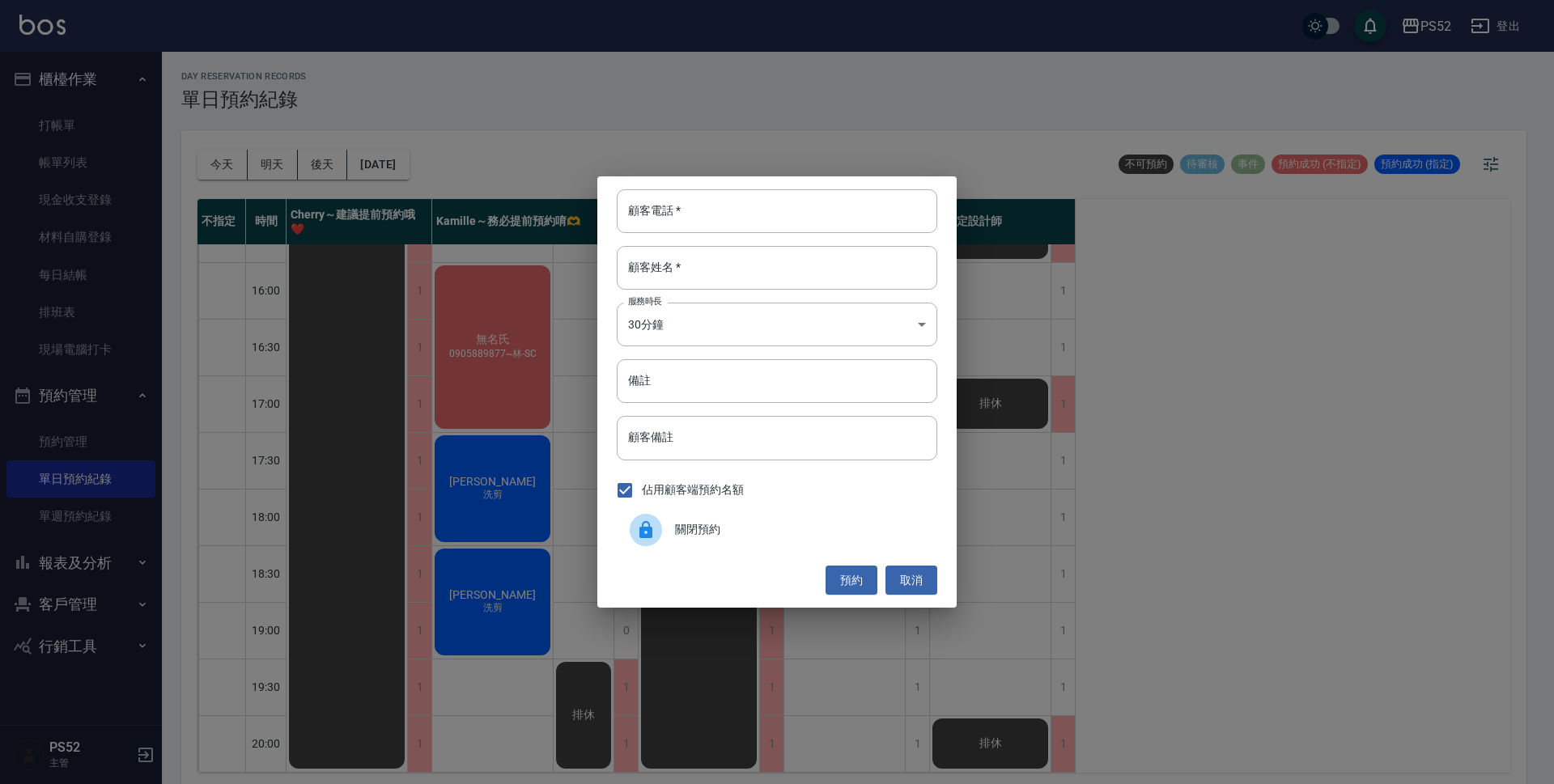
click at [836, 539] on div "關閉預約" at bounding box center [777, 530] width 321 height 45
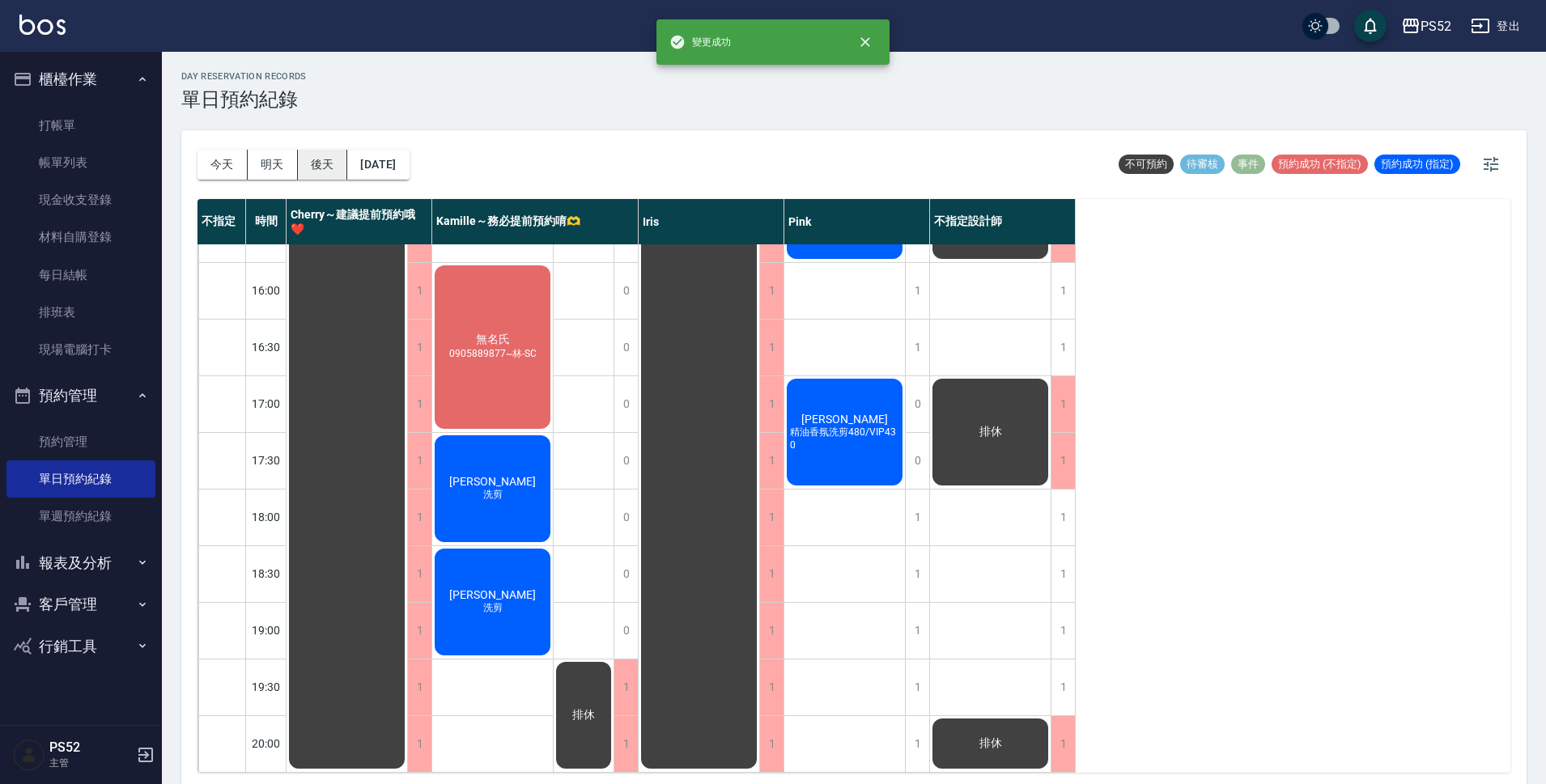
click at [330, 168] on button "後天" at bounding box center [322, 164] width 50 height 30
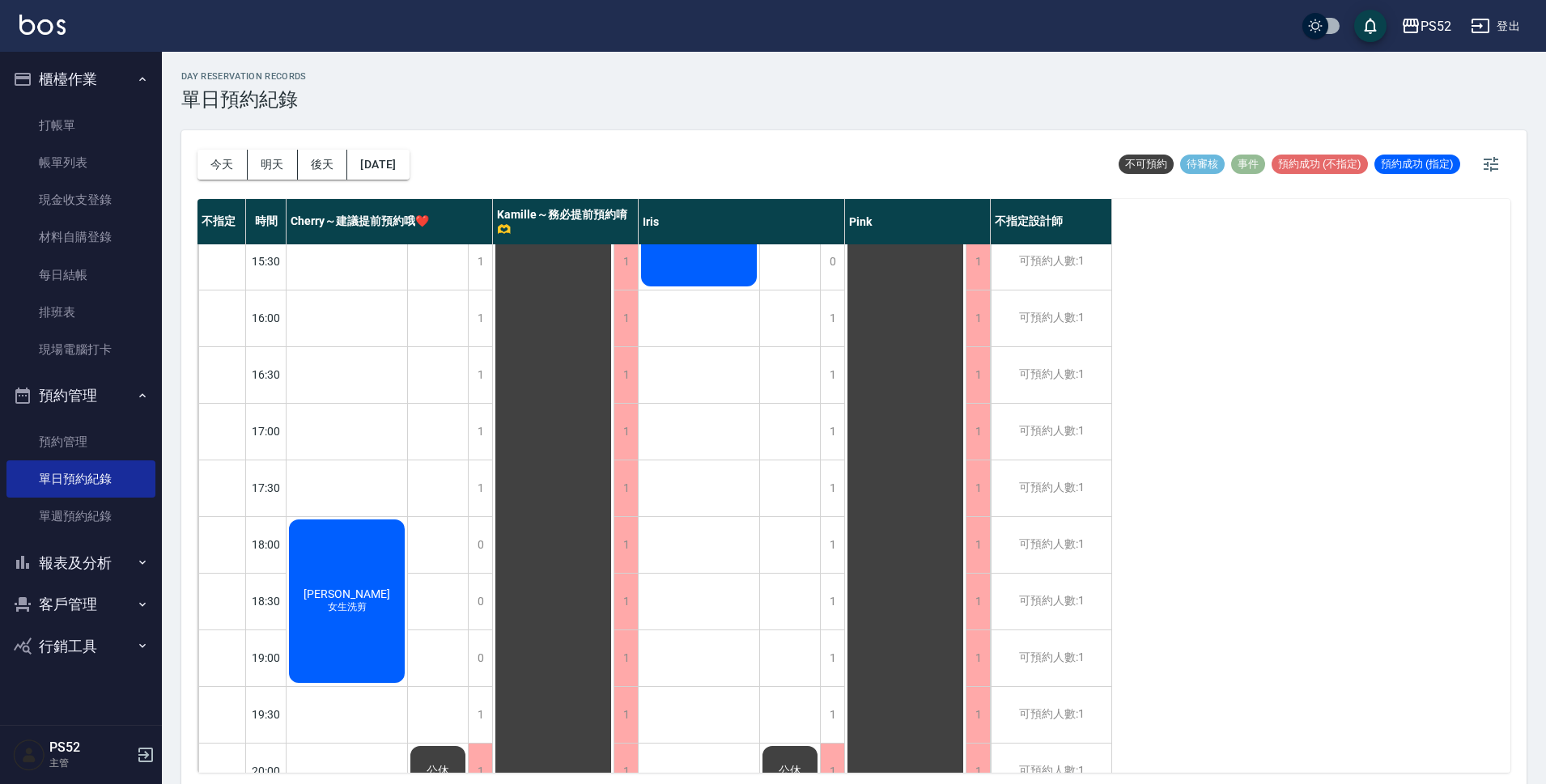
scroll to position [619, 0]
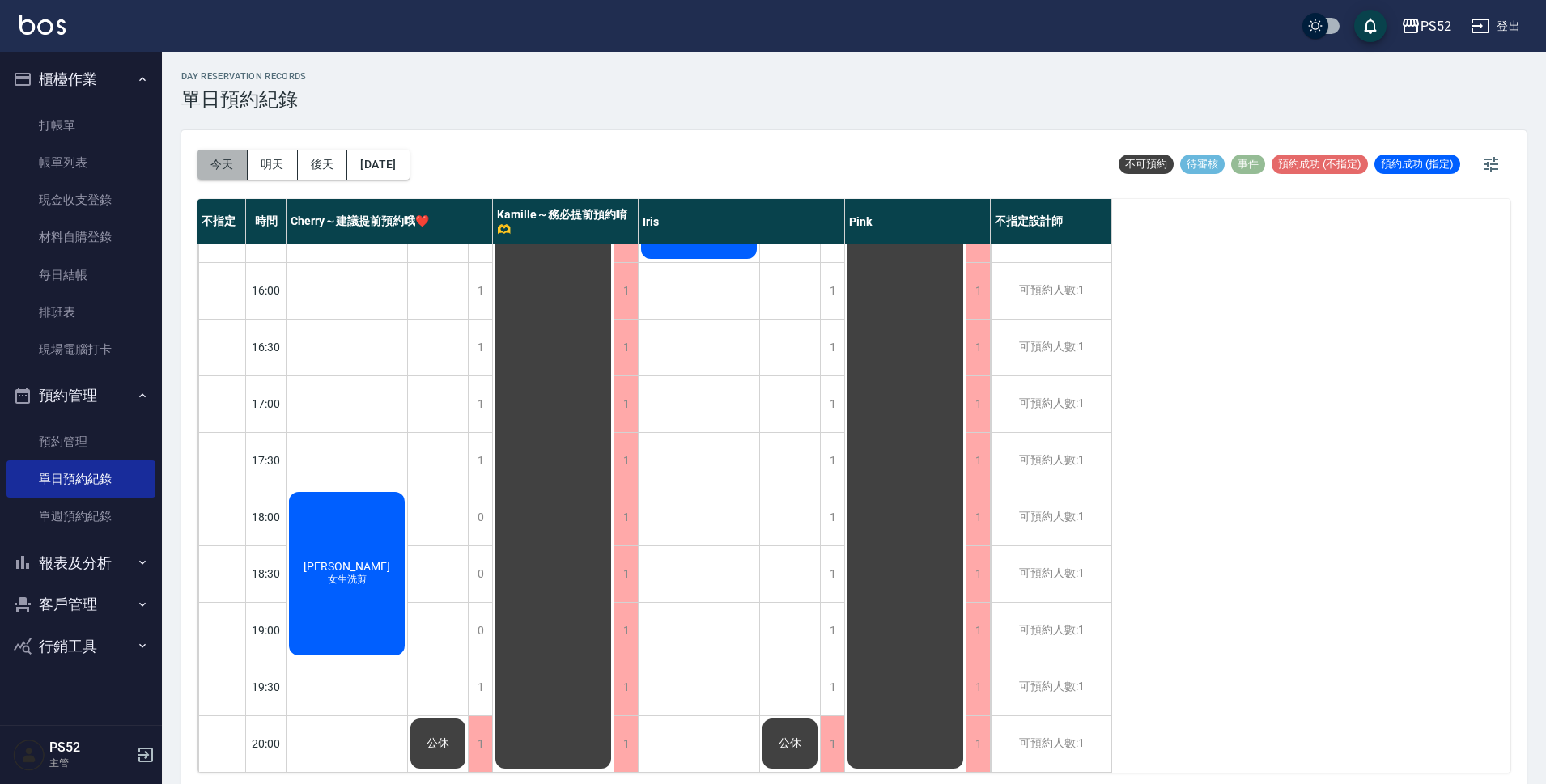
click at [226, 165] on button "今天" at bounding box center [222, 164] width 50 height 30
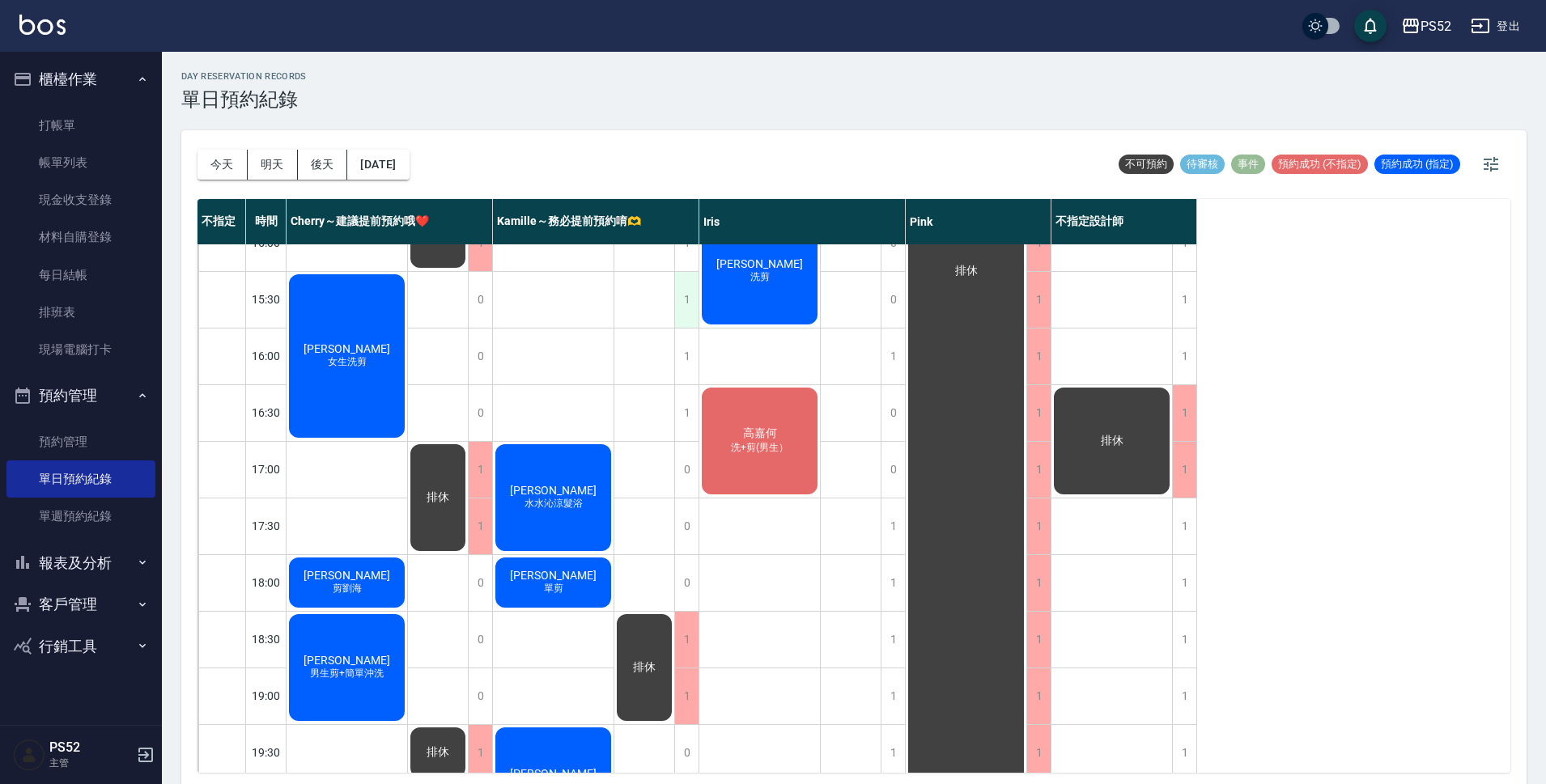
scroll to position [619, 0]
